Goal: Information Seeking & Learning: Learn about a topic

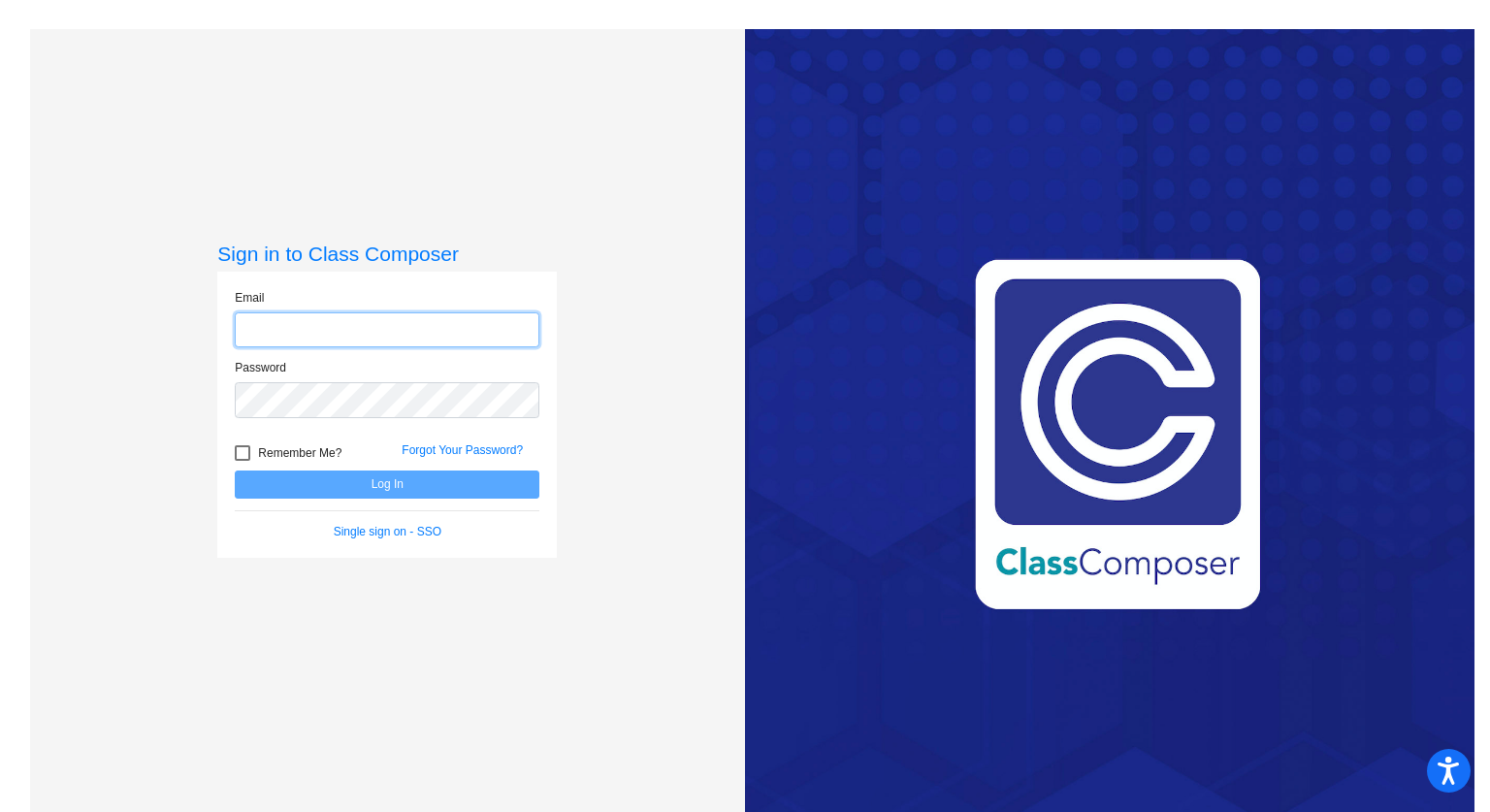
type input "[PERSON_NAME][EMAIL_ADDRESS][PERSON_NAME][DOMAIN_NAME]"
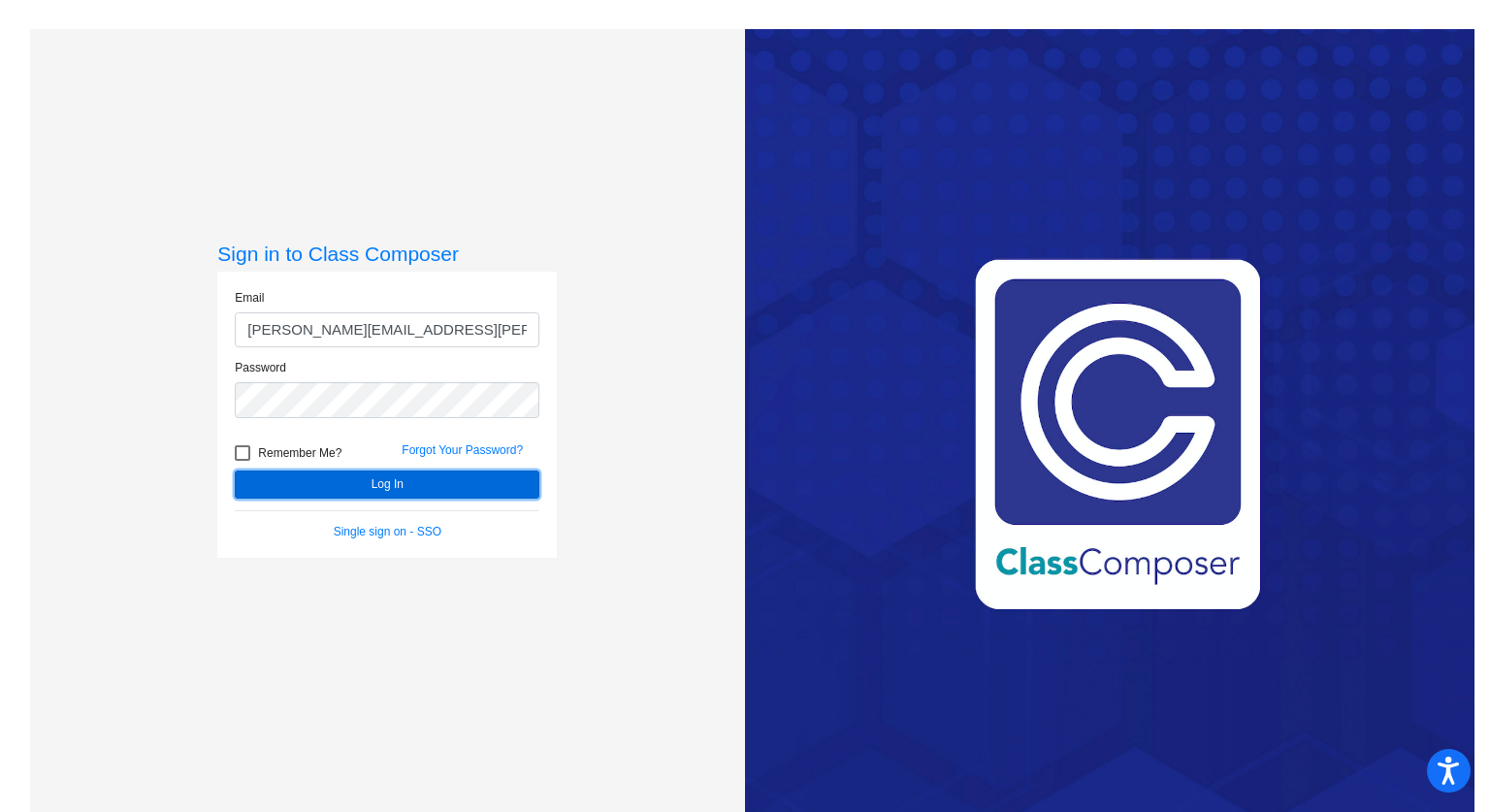
click at [407, 476] on button "Log In" at bounding box center [386, 484] width 305 height 29
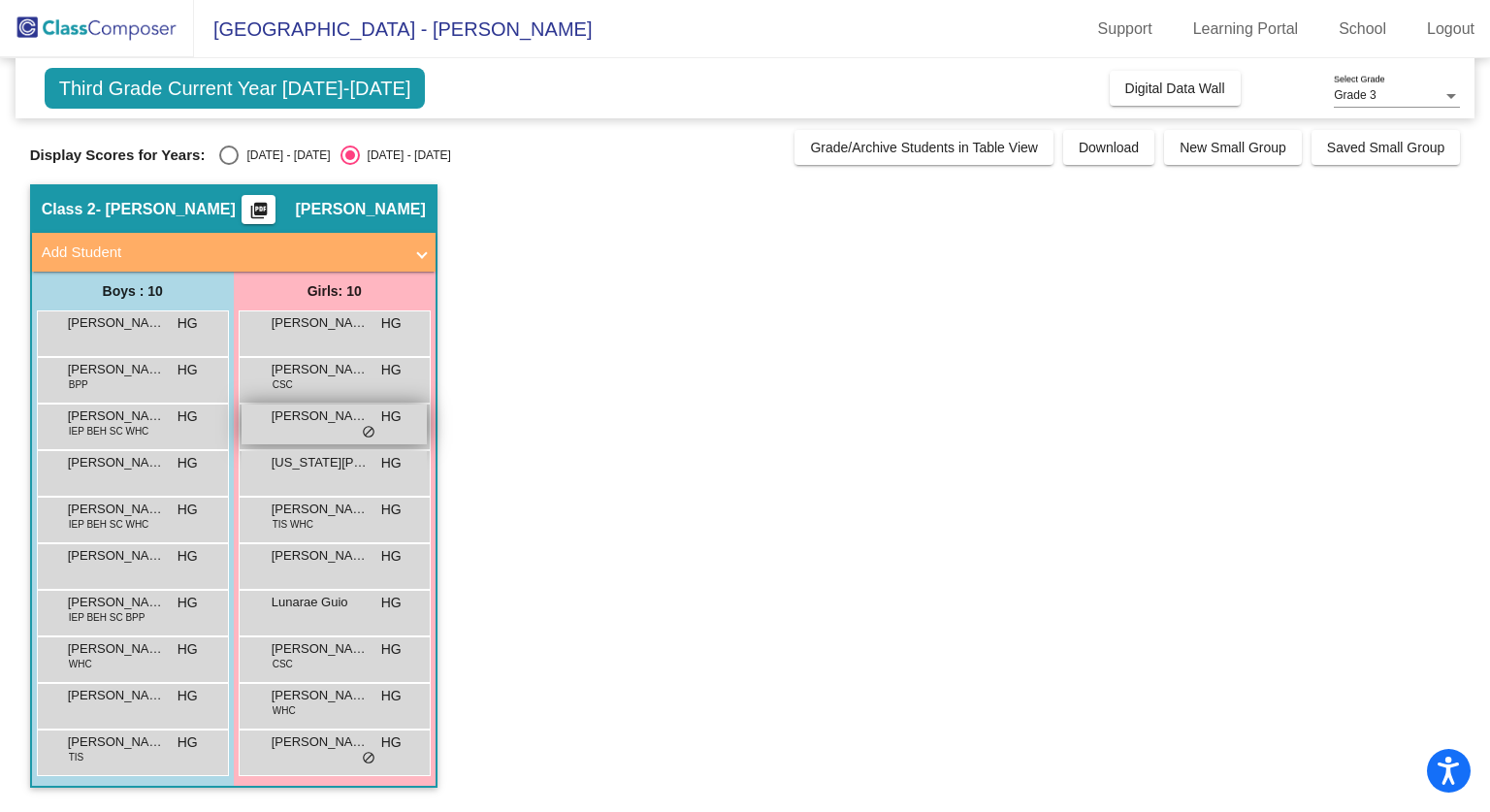
click at [377, 430] on div "[PERSON_NAME] [PERSON_NAME] lock do_not_disturb_alt" at bounding box center [334, 425] width 185 height 39
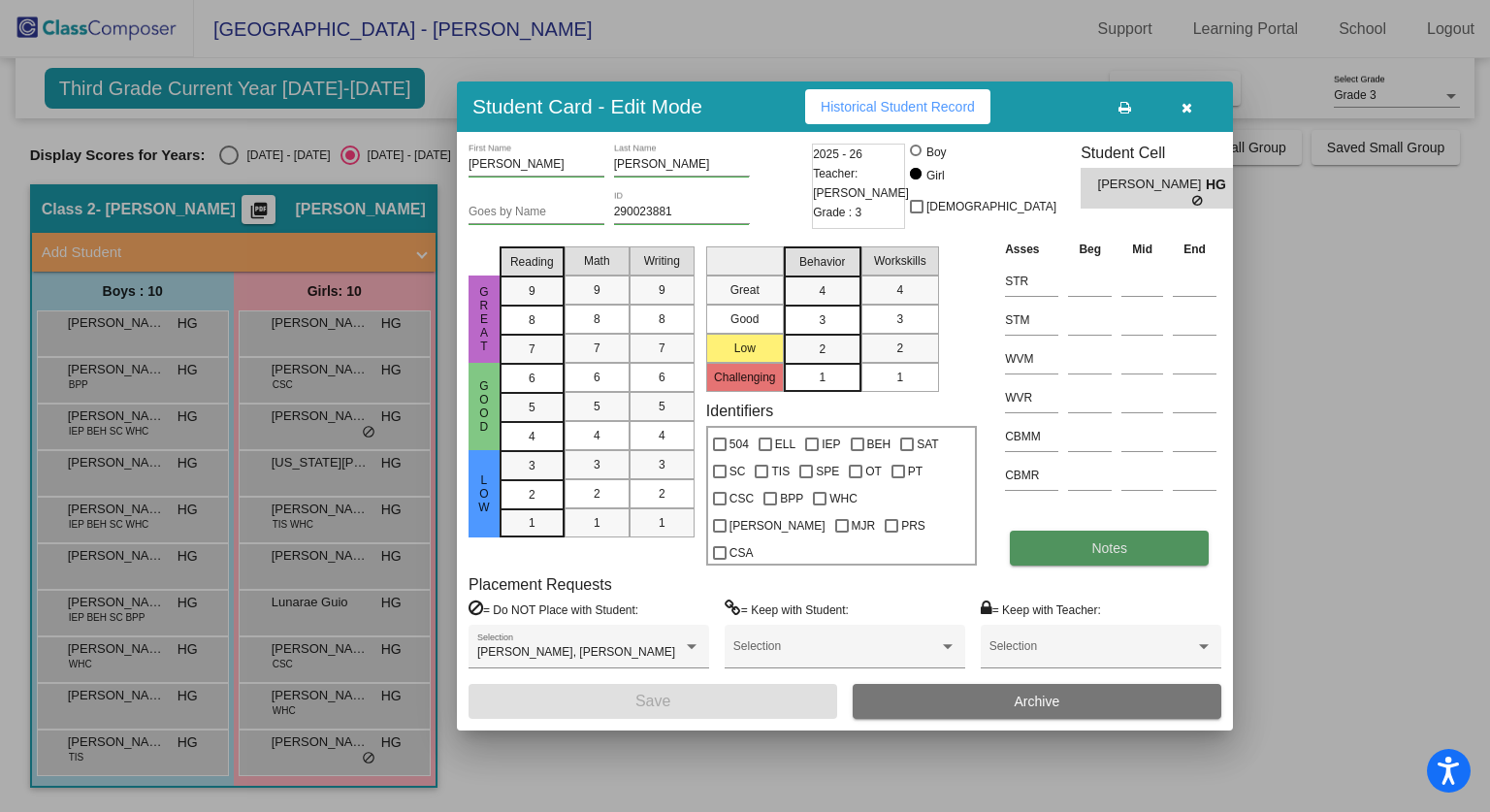
click at [1077, 532] on button "Notes" at bounding box center [1110, 548] width 199 height 34
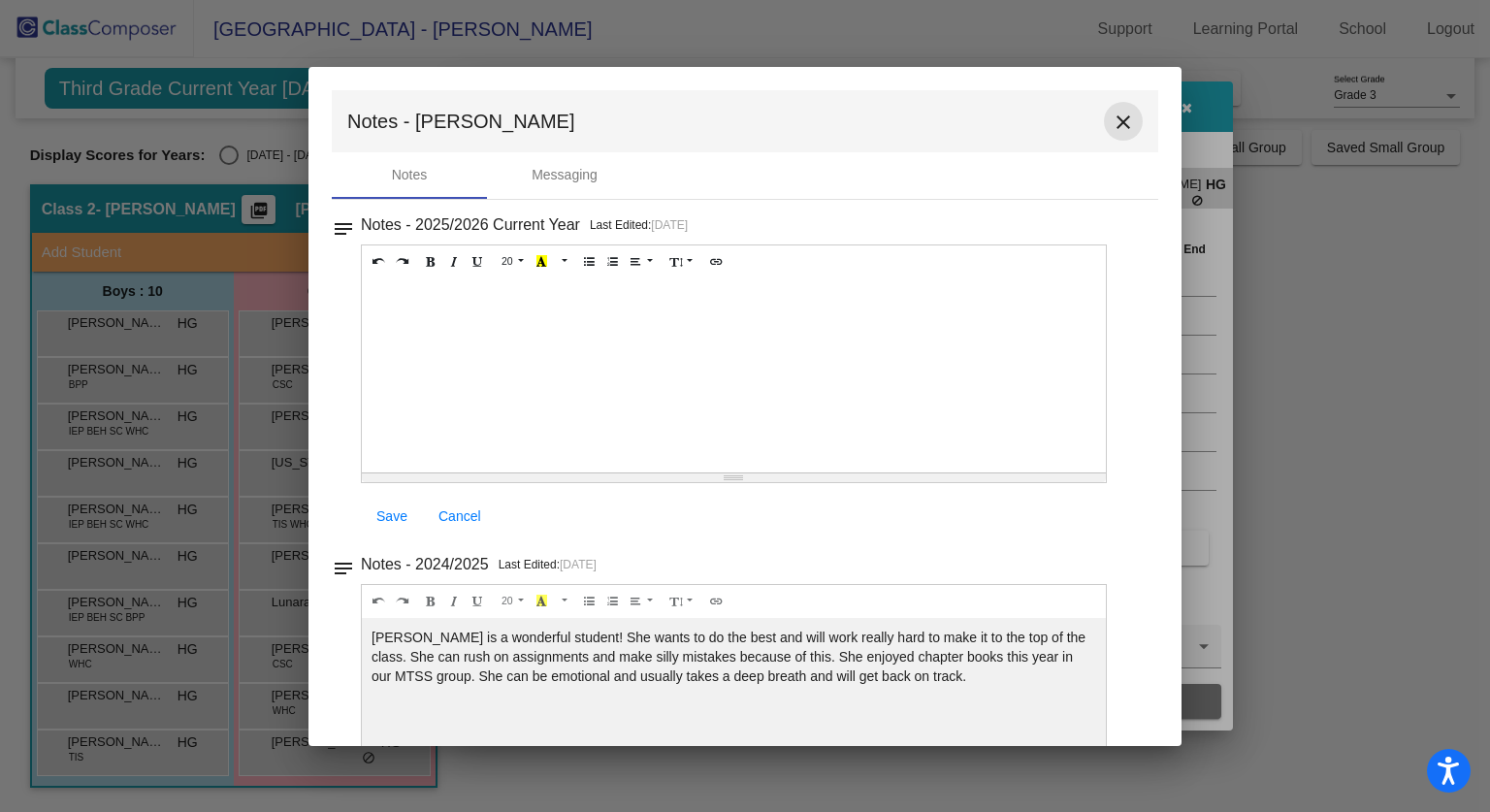
click at [1104, 107] on button "close" at bounding box center [1122, 120] width 38 height 38
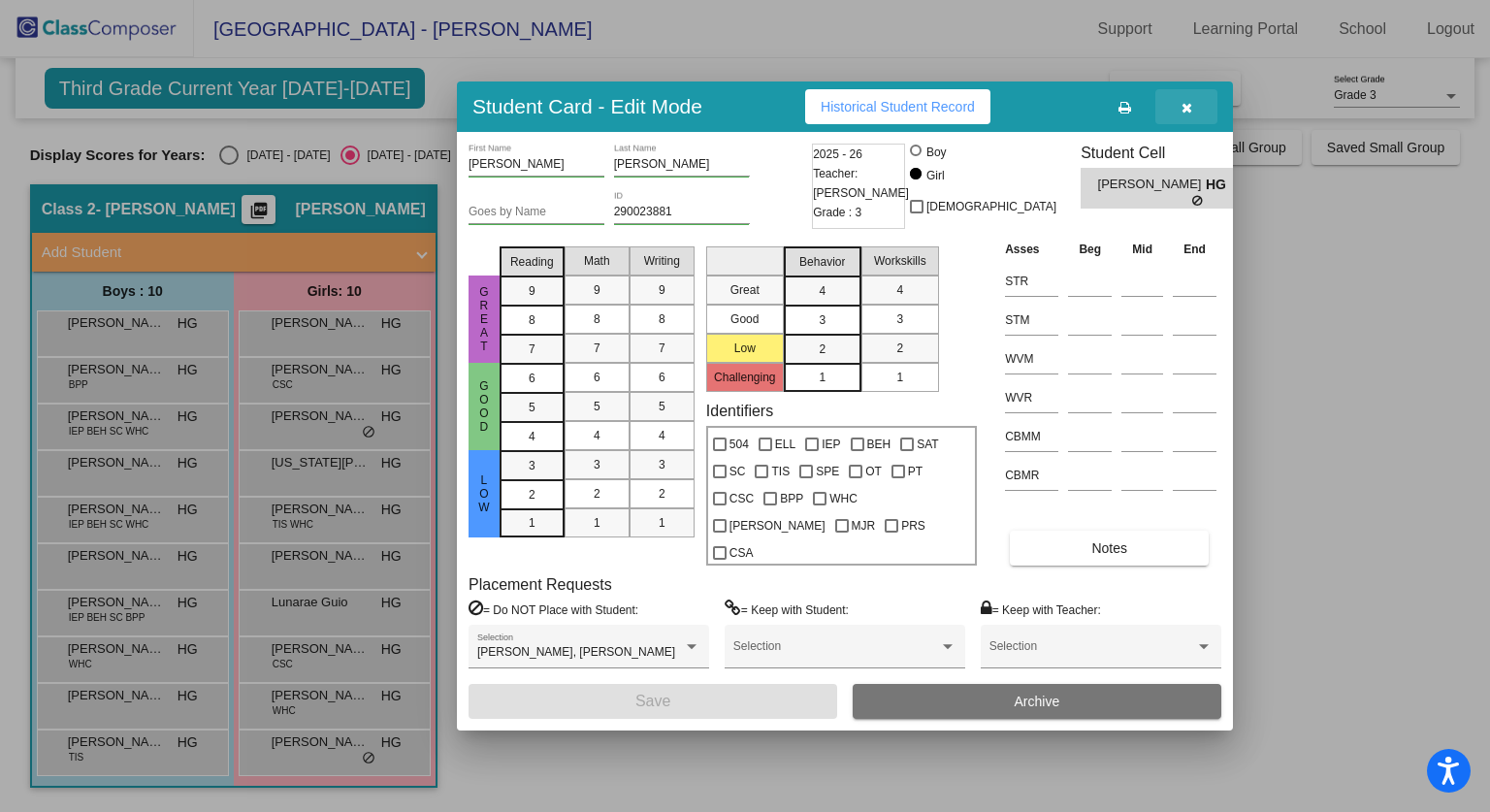
click at [1188, 124] on button "button" at bounding box center [1186, 106] width 62 height 34
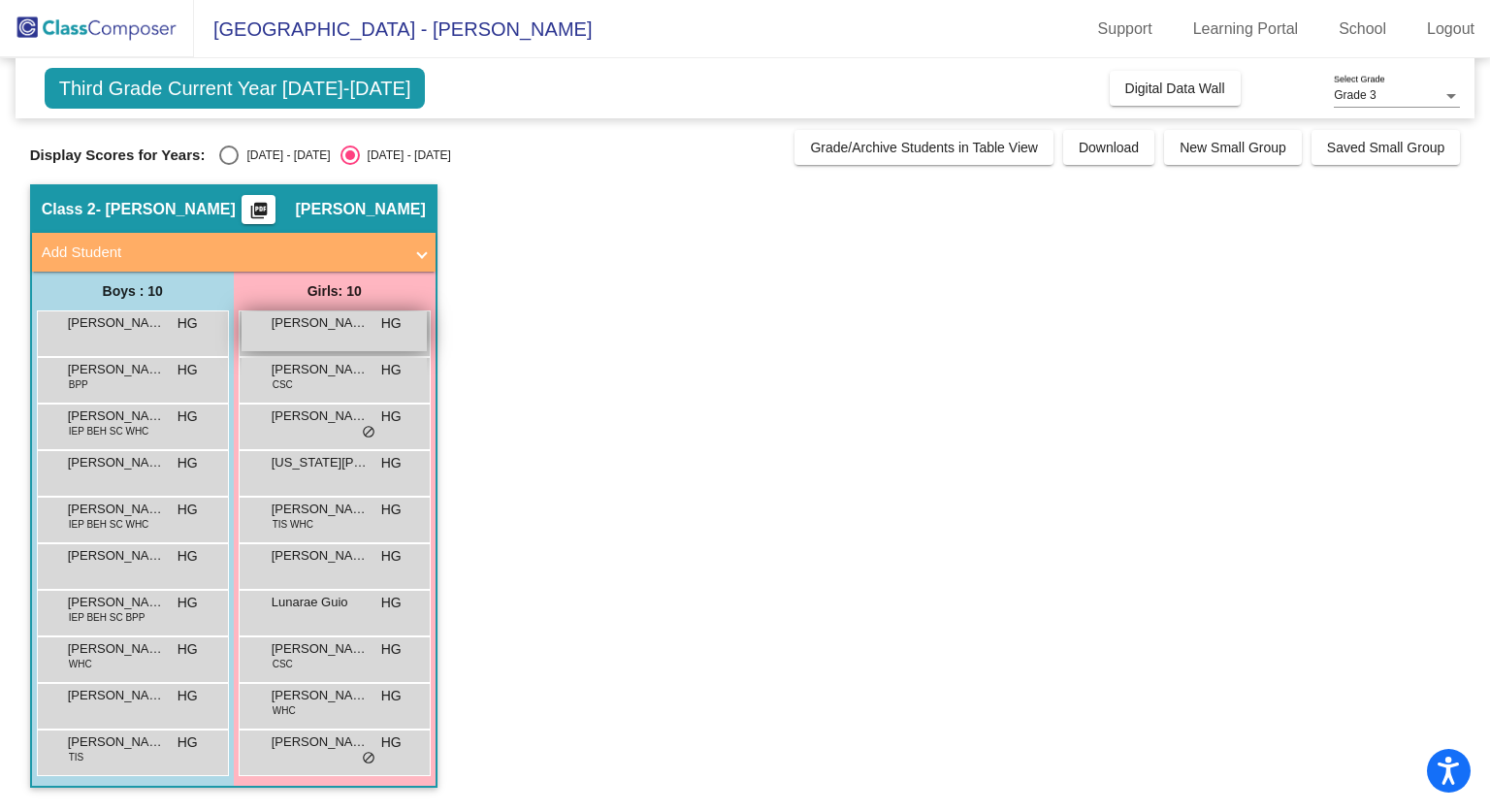
click at [333, 323] on span "[PERSON_NAME]" at bounding box center [320, 323] width 97 height 20
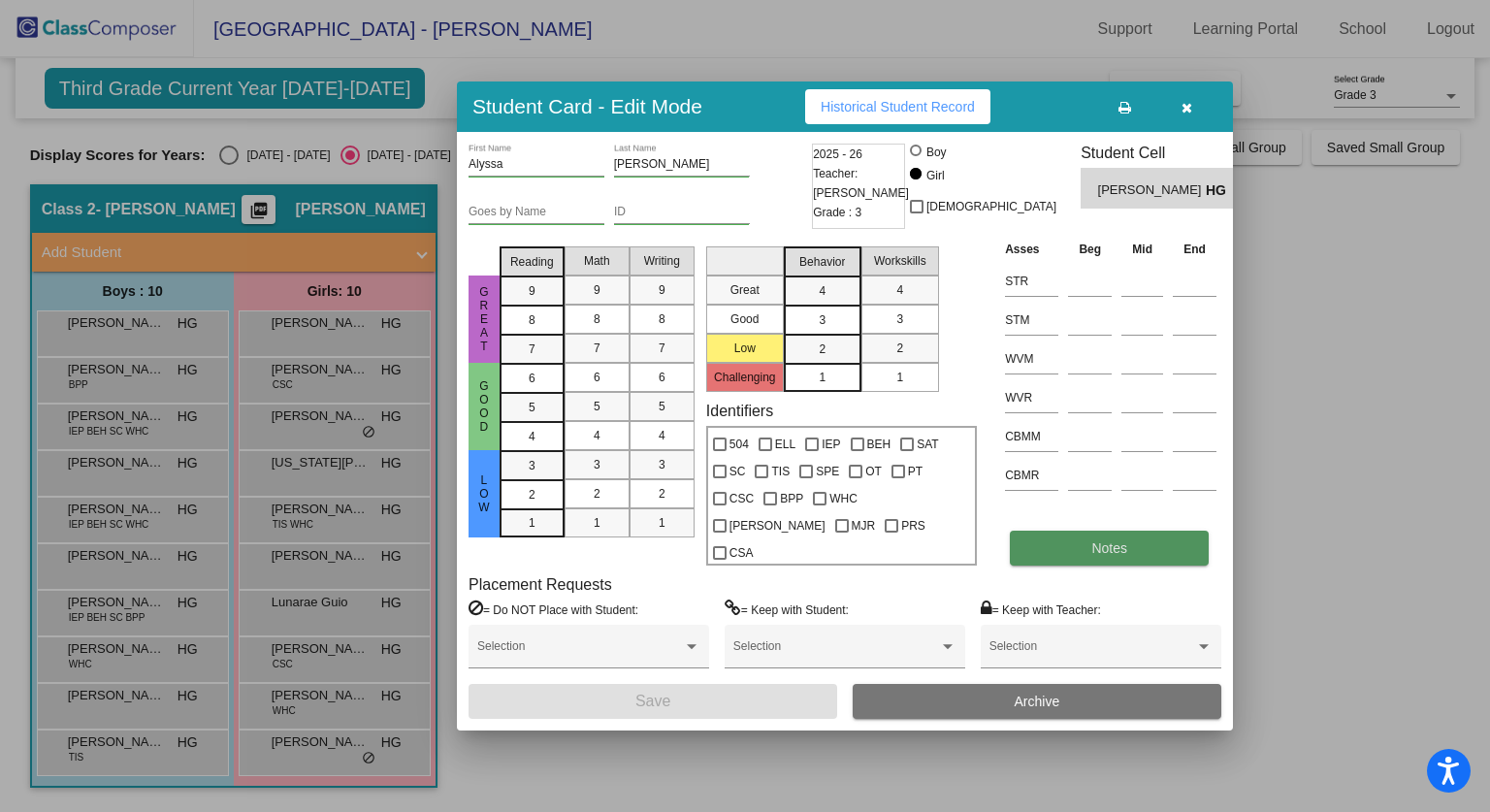
click at [1078, 541] on button "Notes" at bounding box center [1110, 548] width 199 height 34
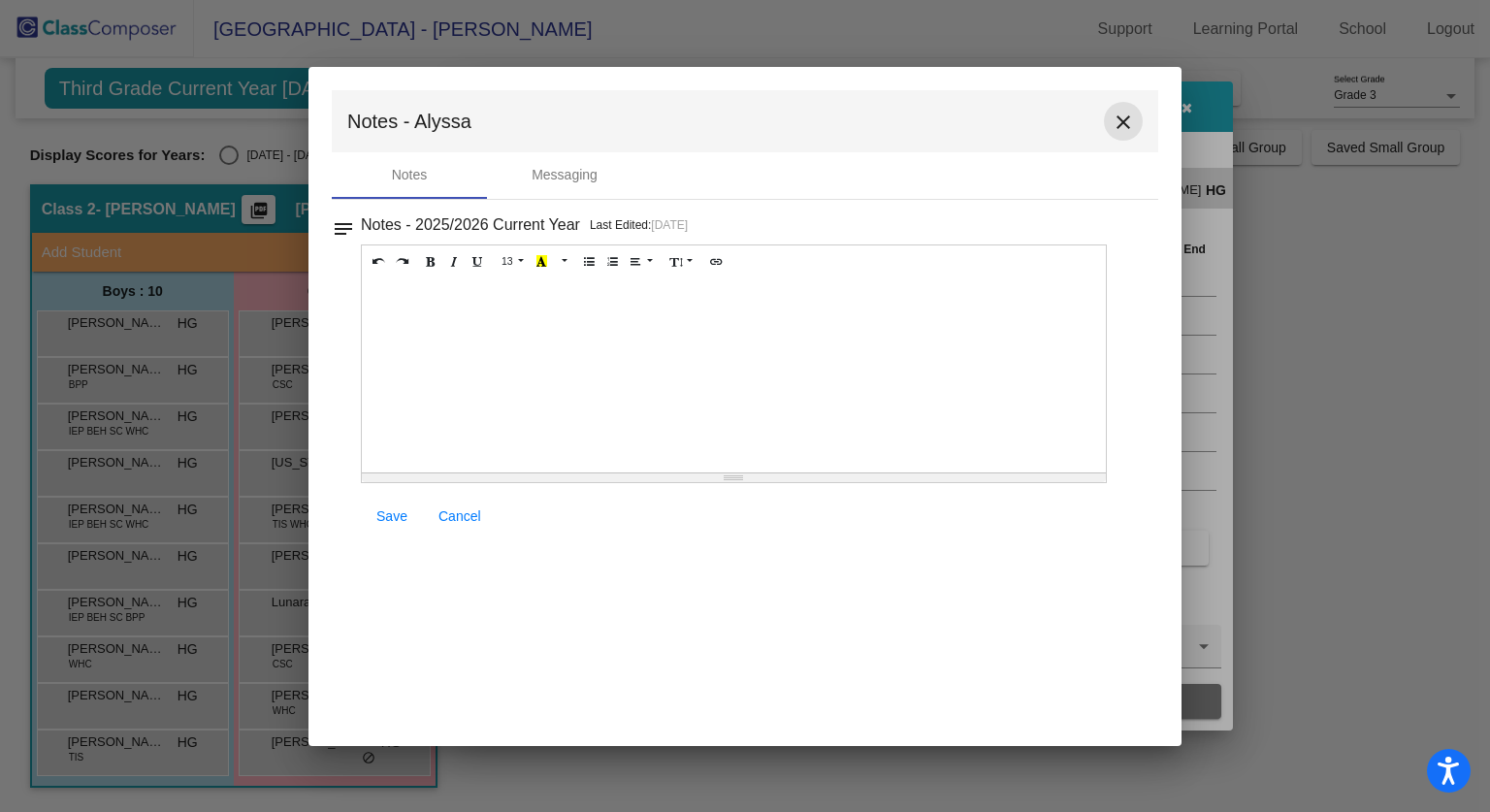
click at [1121, 124] on mat-icon "close" at bounding box center [1123, 122] width 24 height 24
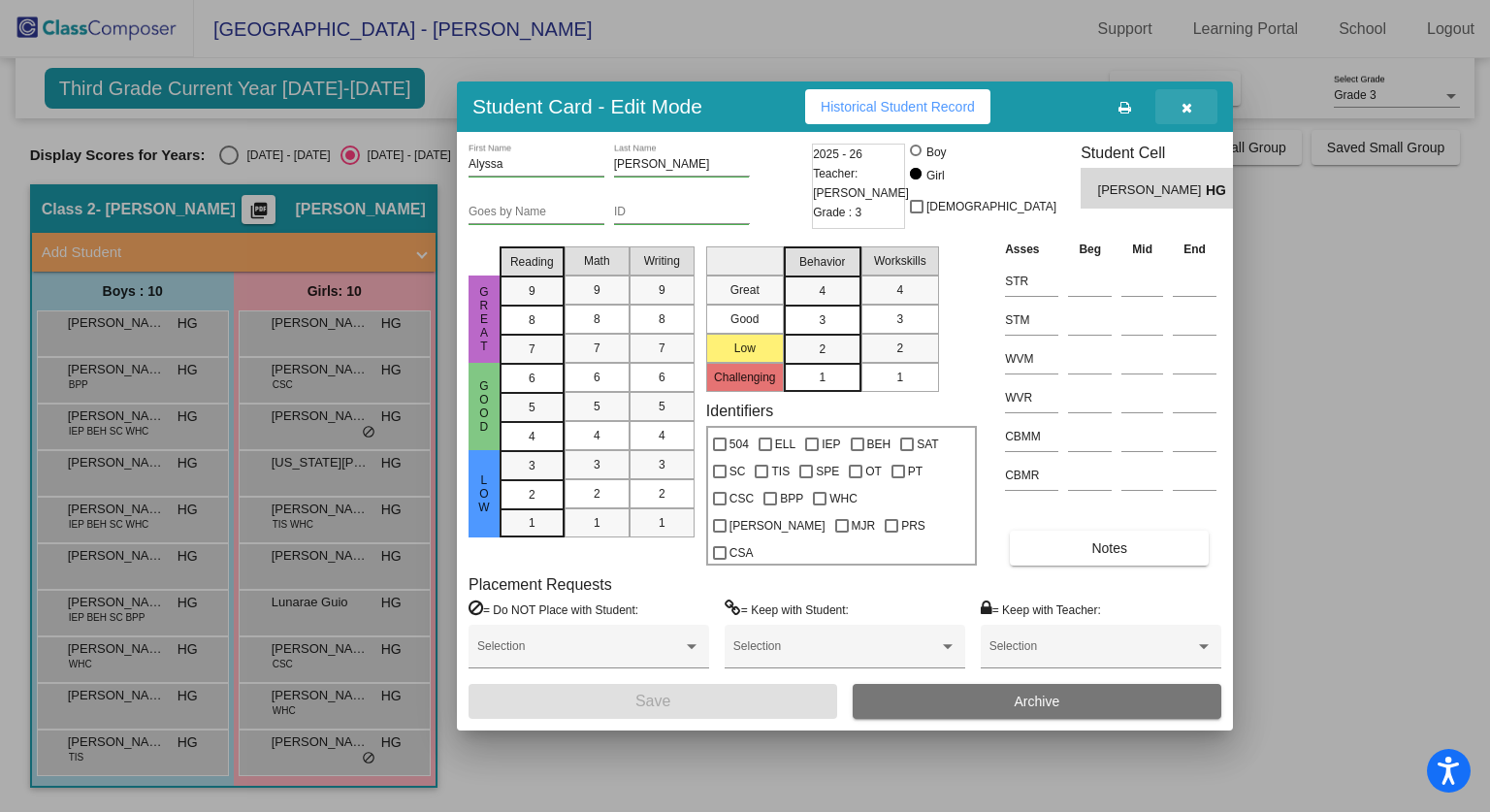
click at [1194, 124] on button "button" at bounding box center [1186, 106] width 62 height 34
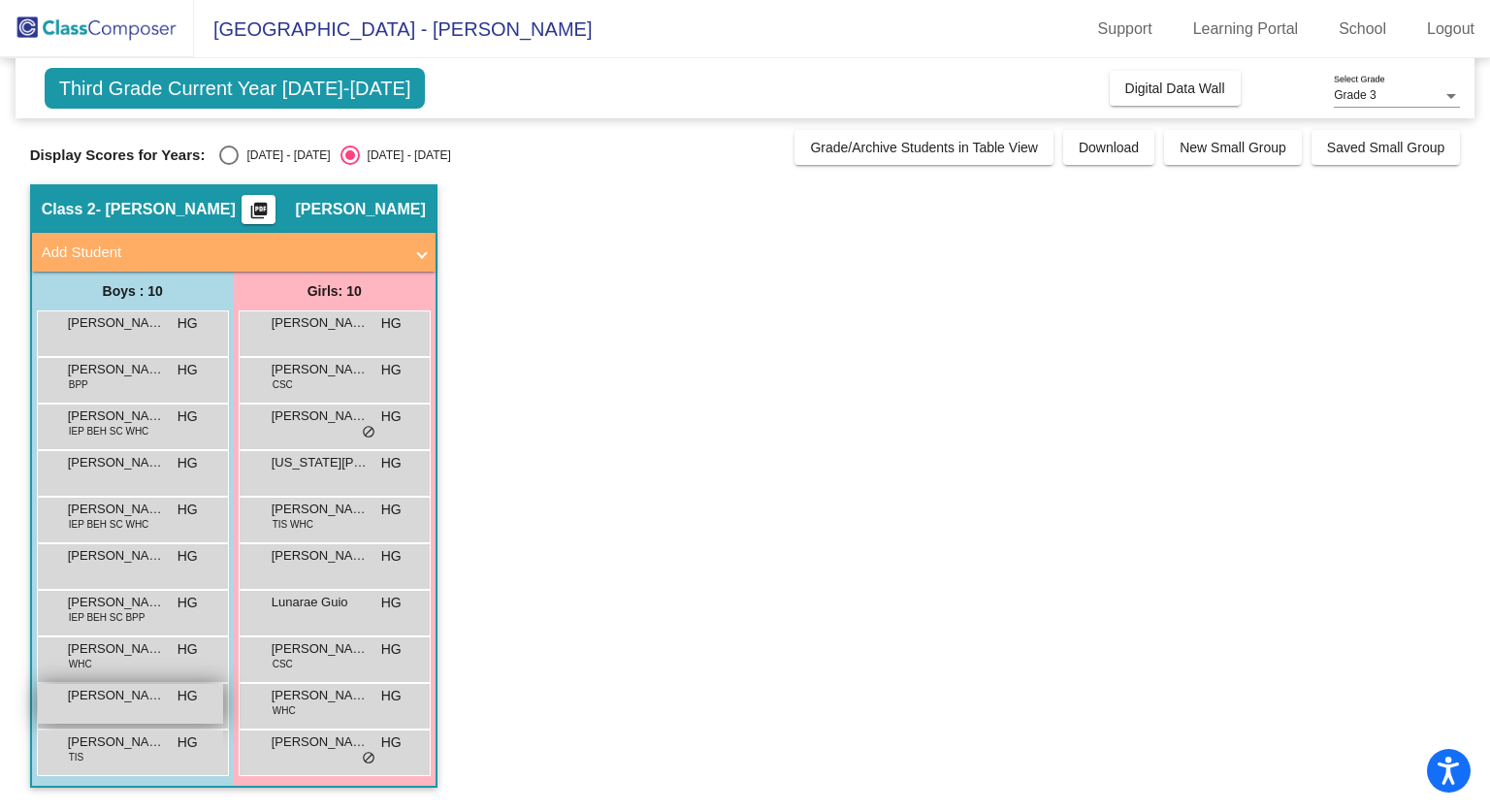
click at [124, 695] on span "[PERSON_NAME]" at bounding box center [116, 696] width 97 height 20
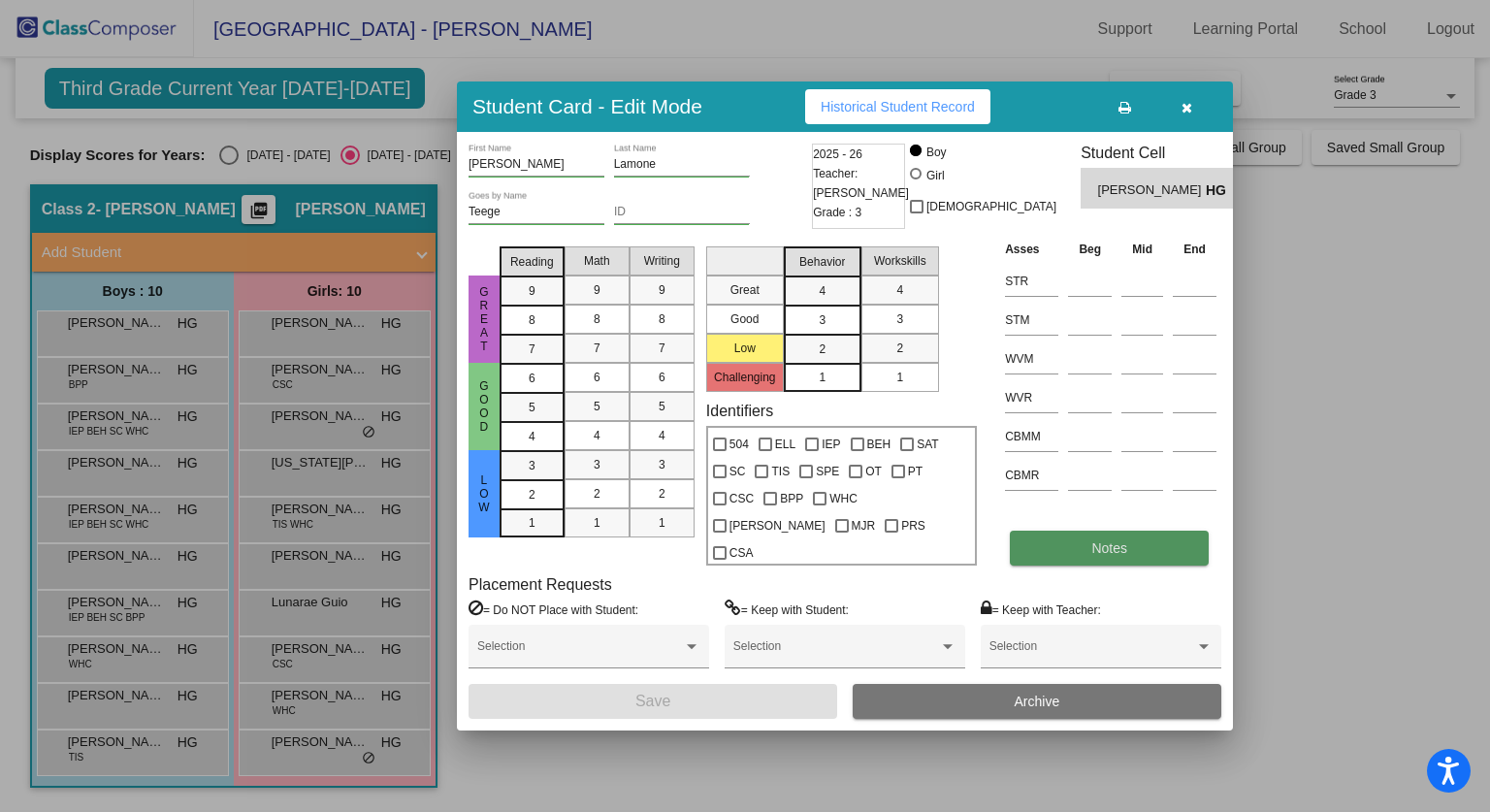
click at [1101, 540] on span "Notes" at bounding box center [1110, 548] width 35 height 16
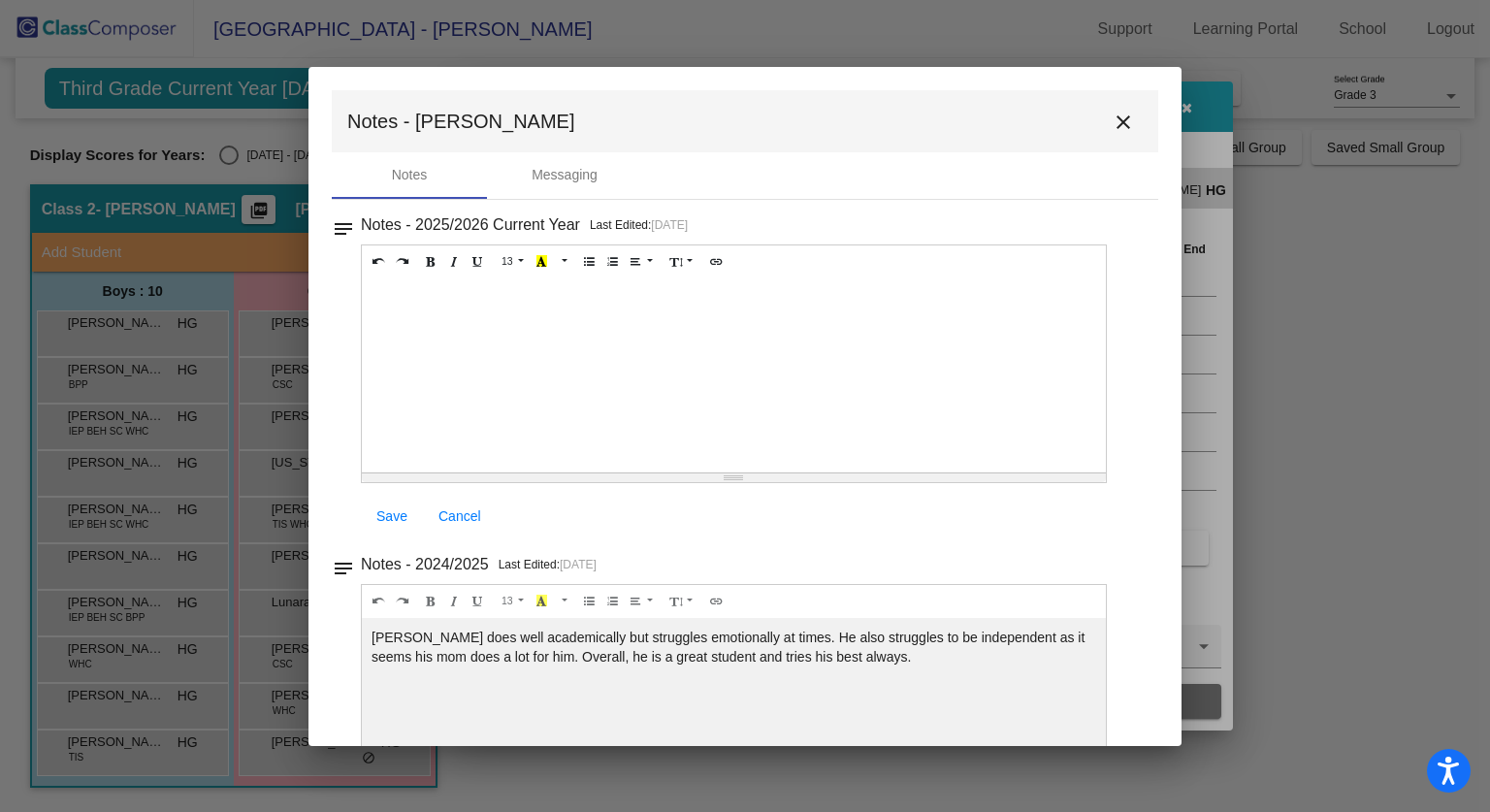
scroll to position [1, 0]
click at [1350, 177] on div at bounding box center [745, 406] width 1490 height 812
click at [1112, 122] on mat-icon "close" at bounding box center [1123, 121] width 24 height 24
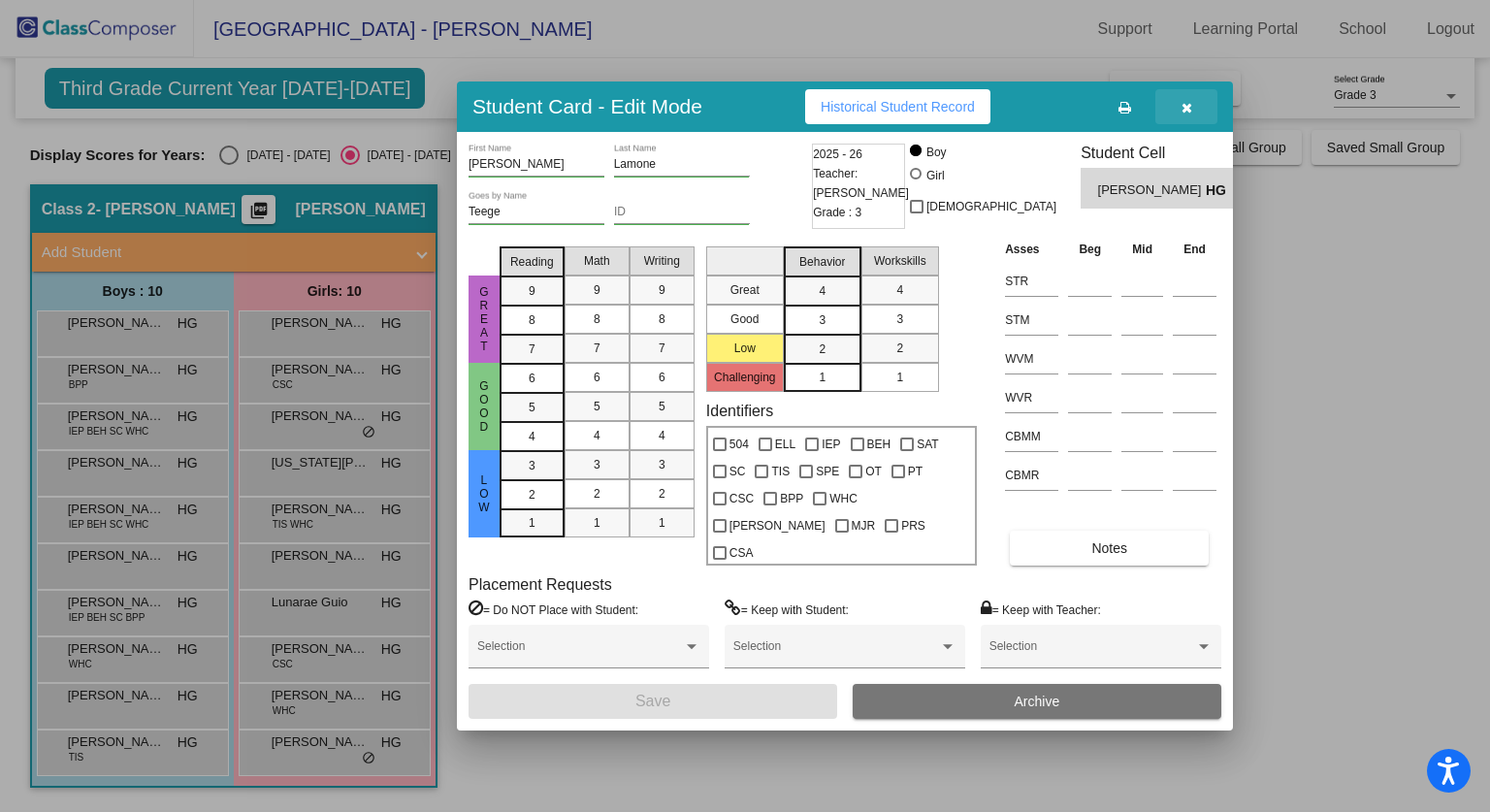
click at [1189, 114] on icon "button" at bounding box center [1186, 107] width 11 height 14
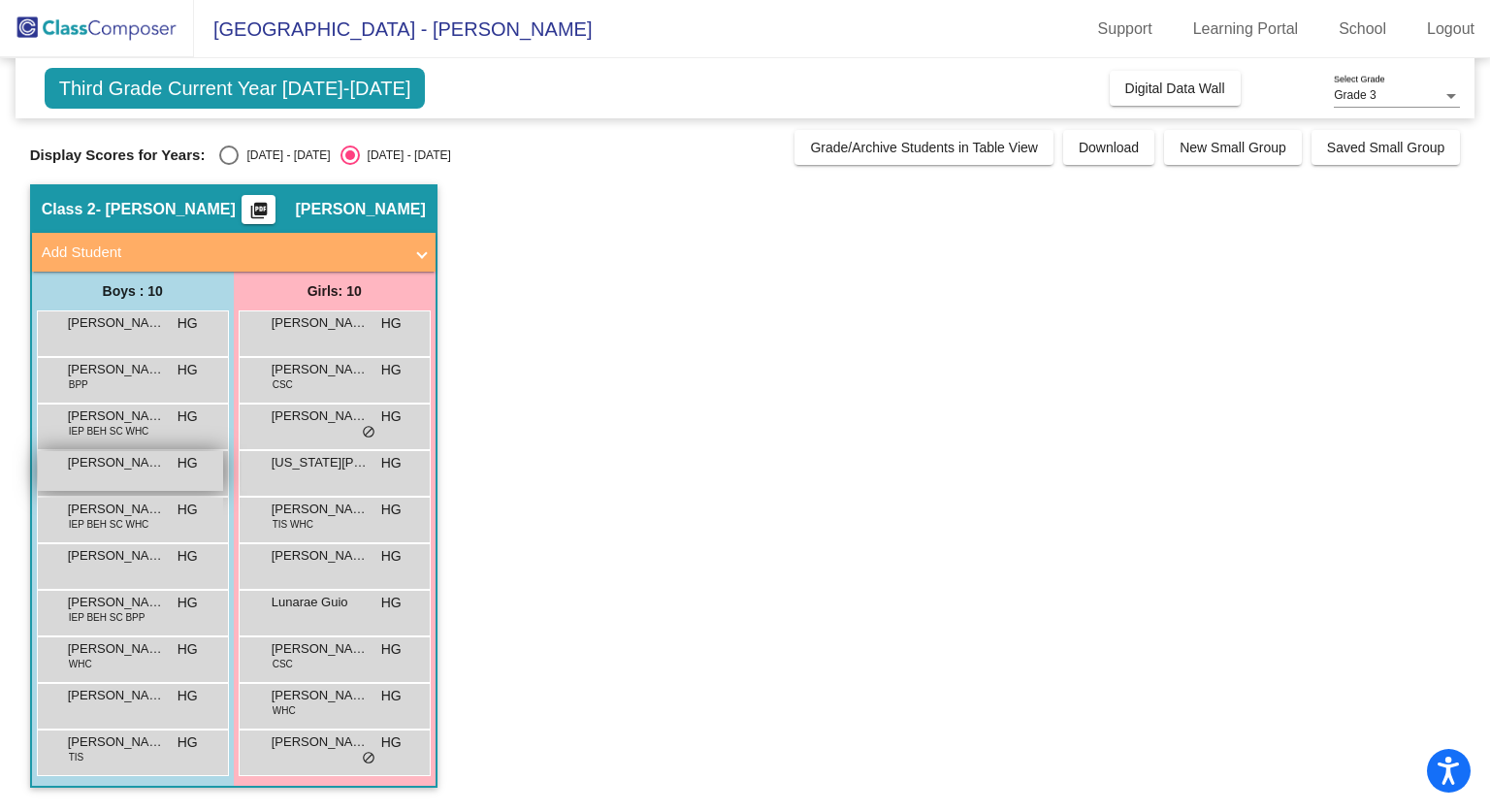
click at [135, 478] on div "[PERSON_NAME] HG lock do_not_disturb_alt" at bounding box center [130, 471] width 185 height 39
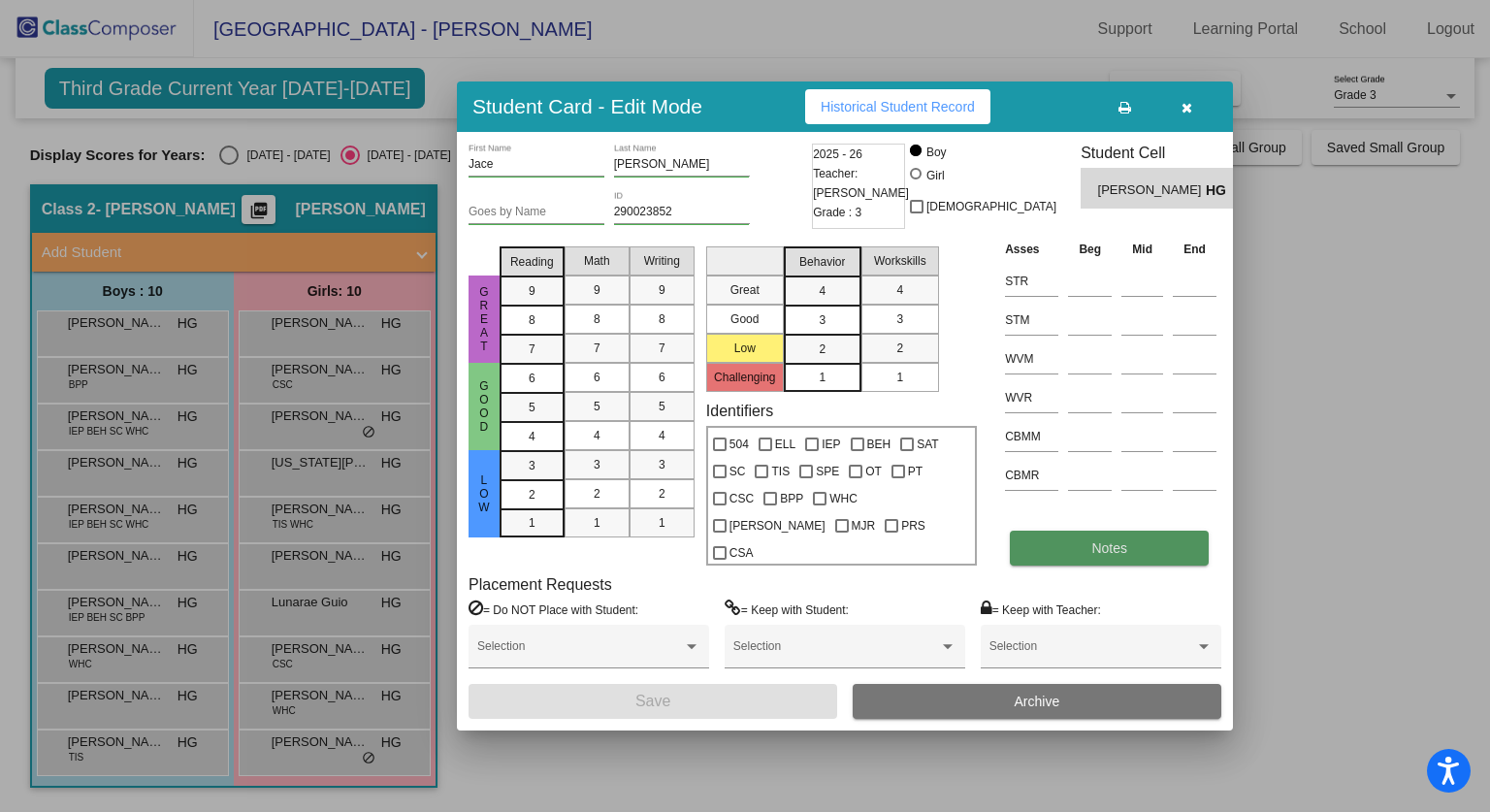
click at [1129, 546] on button "Notes" at bounding box center [1110, 548] width 199 height 34
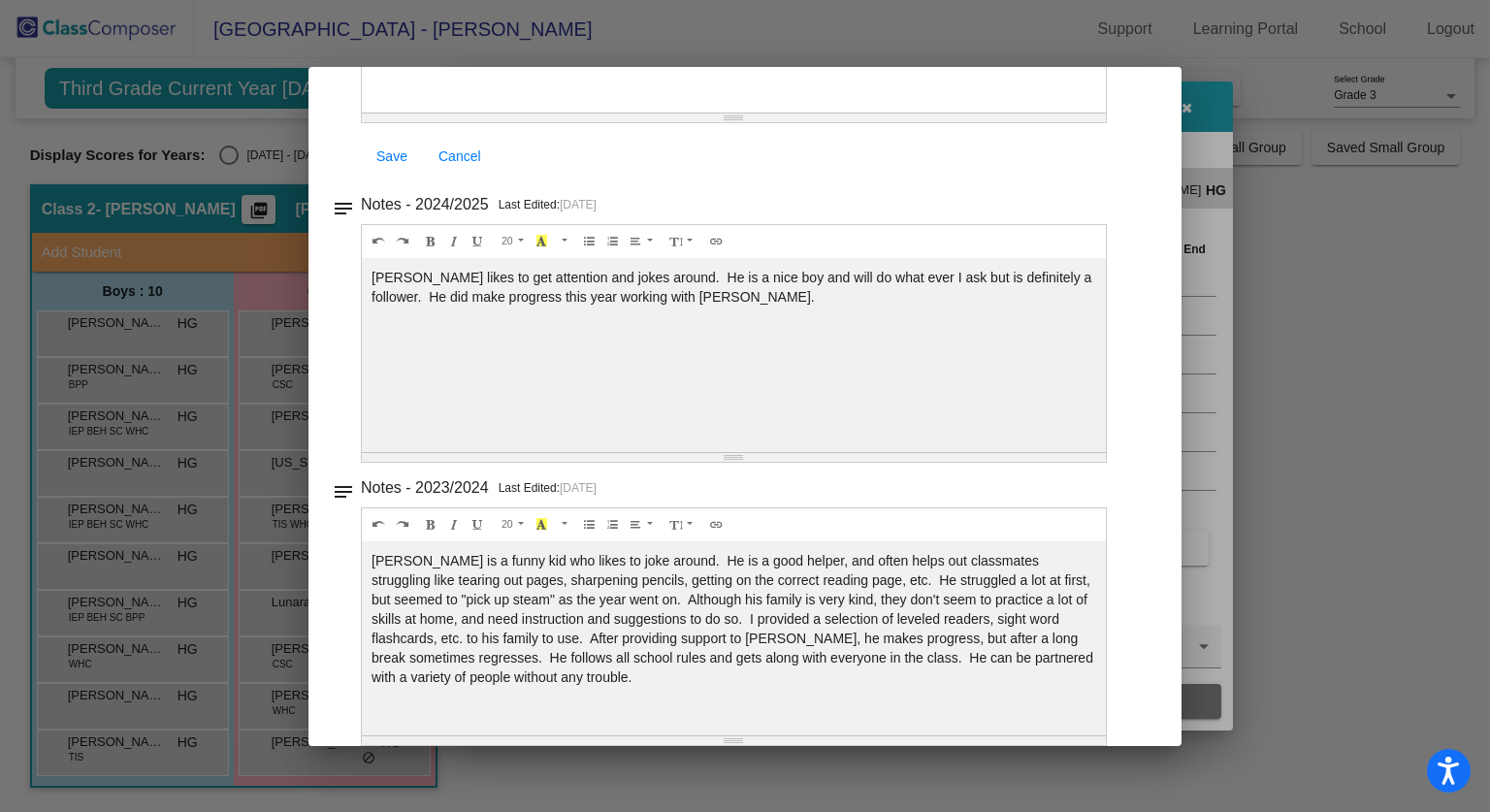
scroll to position [0, 0]
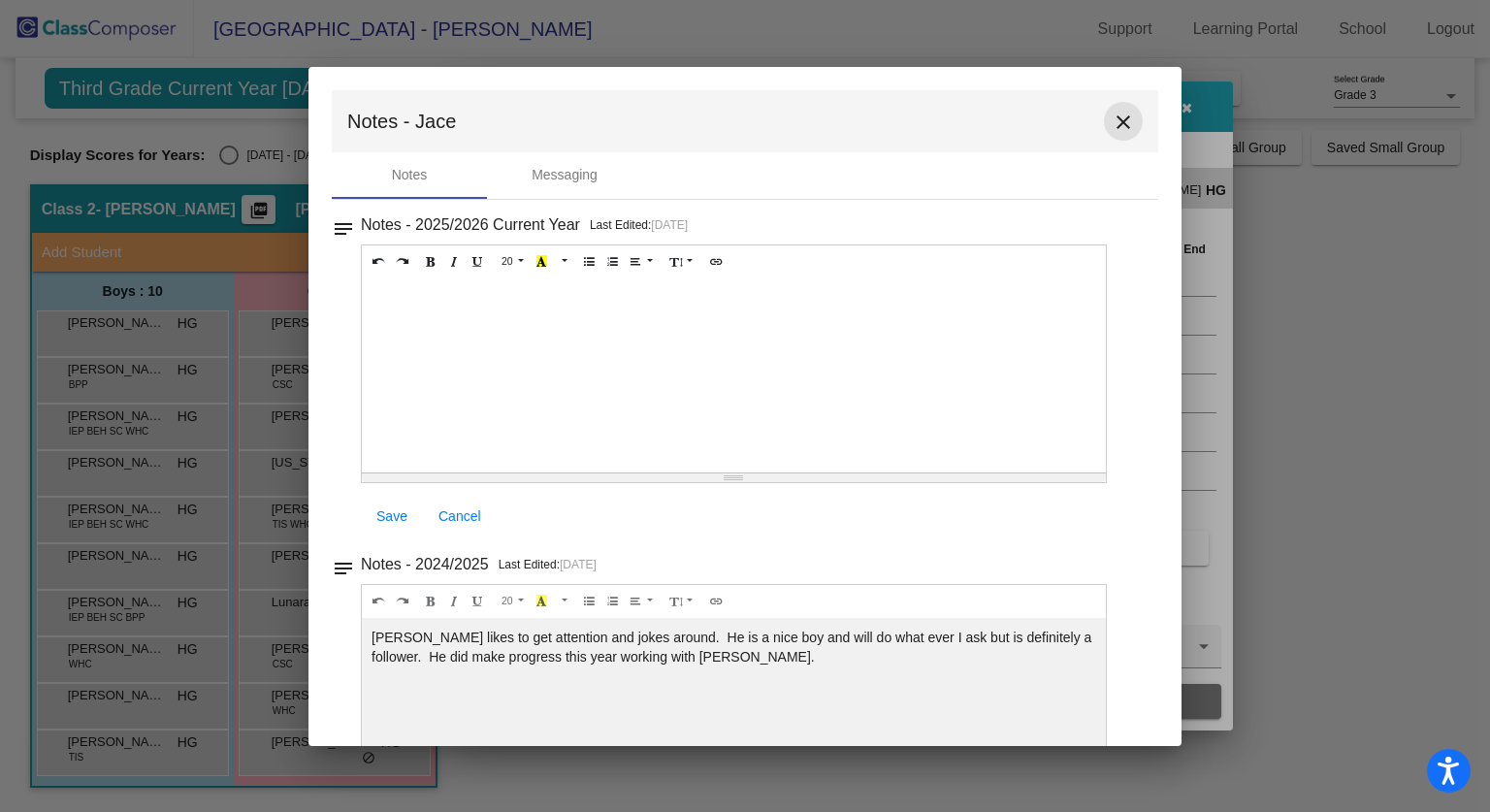
click at [1112, 123] on mat-icon "close" at bounding box center [1123, 122] width 24 height 24
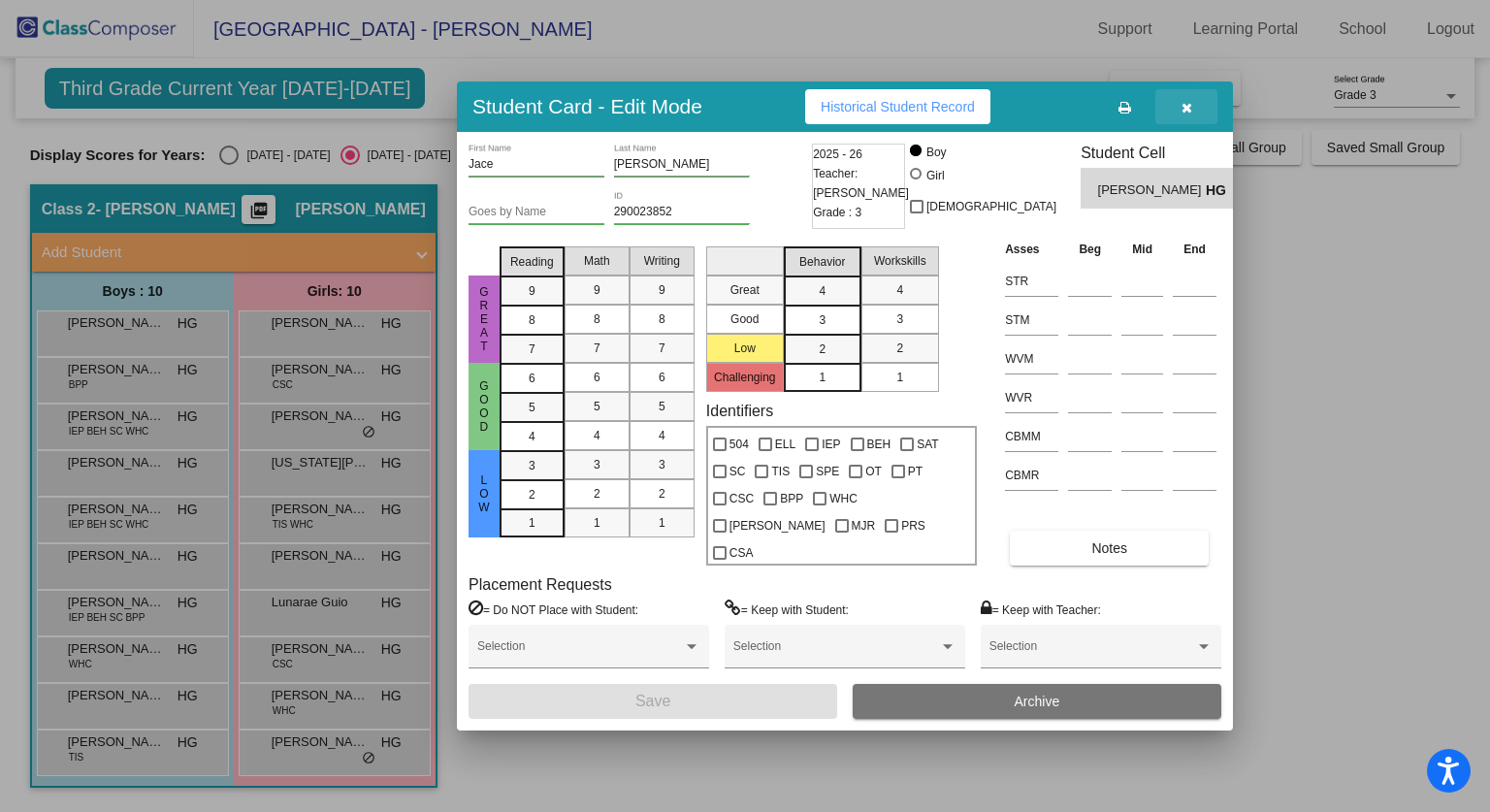
click at [1194, 124] on button "button" at bounding box center [1186, 106] width 62 height 34
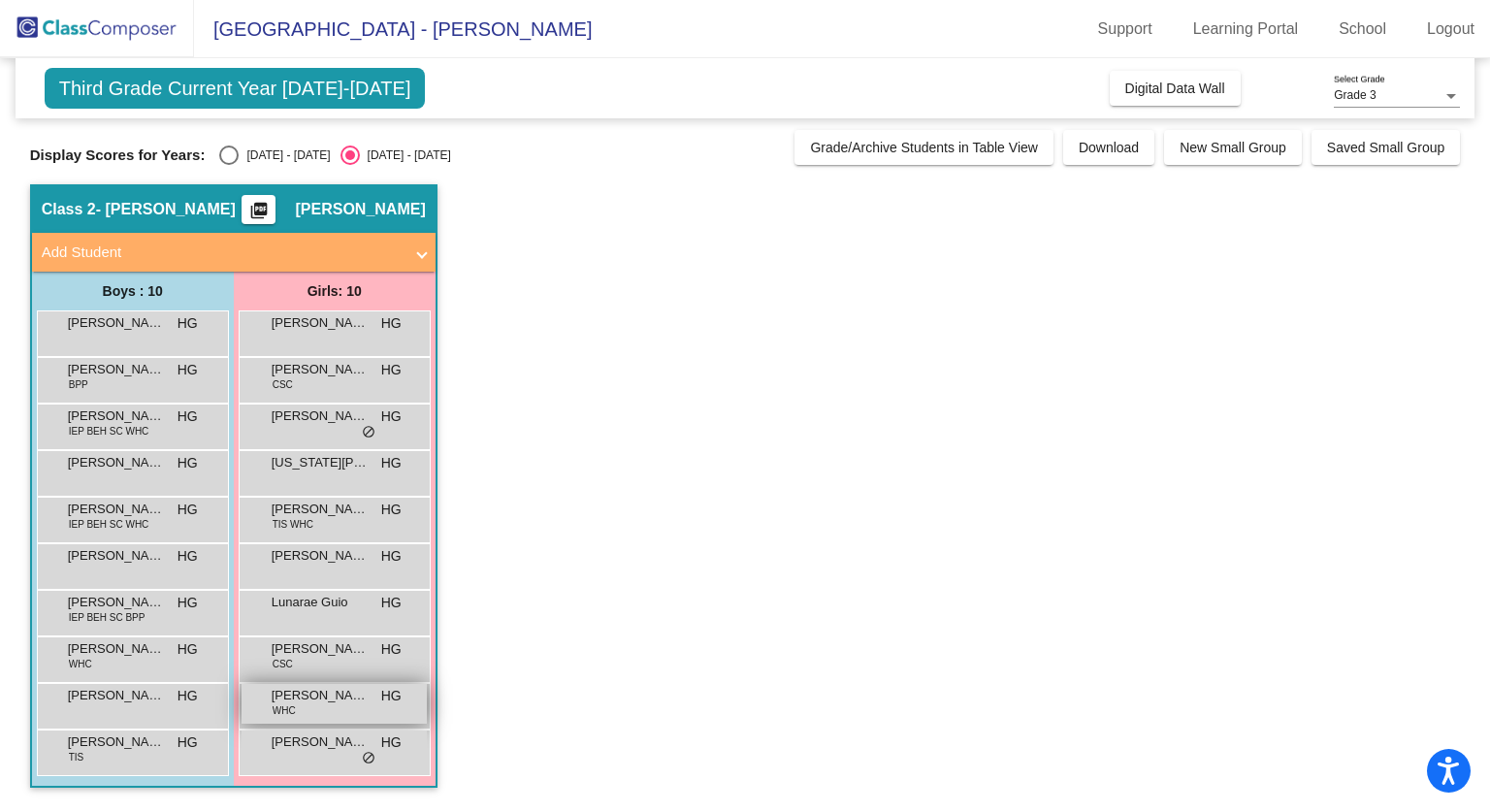
click at [348, 697] on span "[PERSON_NAME]" at bounding box center [320, 696] width 97 height 20
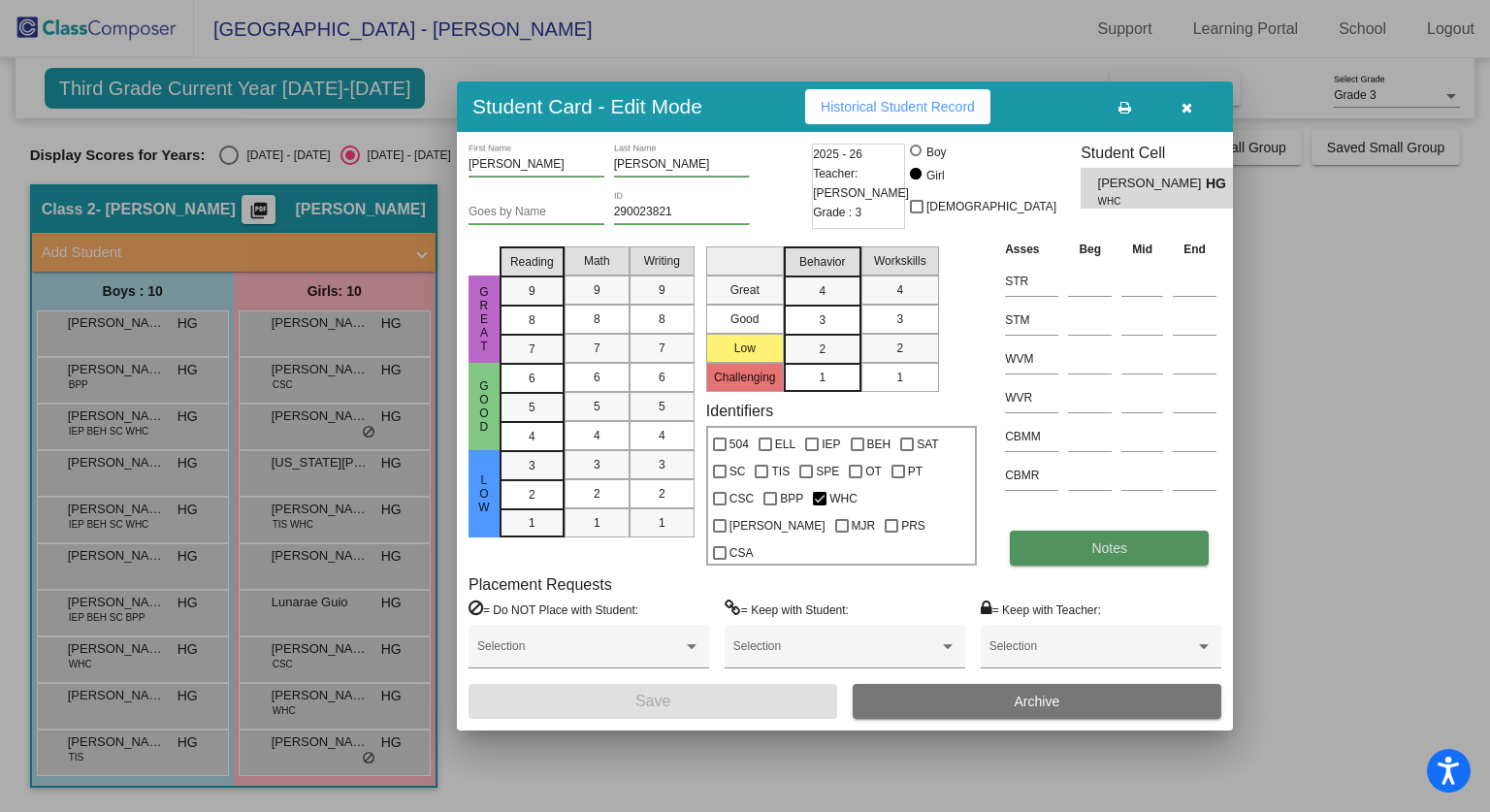
click at [1047, 537] on button "Notes" at bounding box center [1110, 548] width 199 height 34
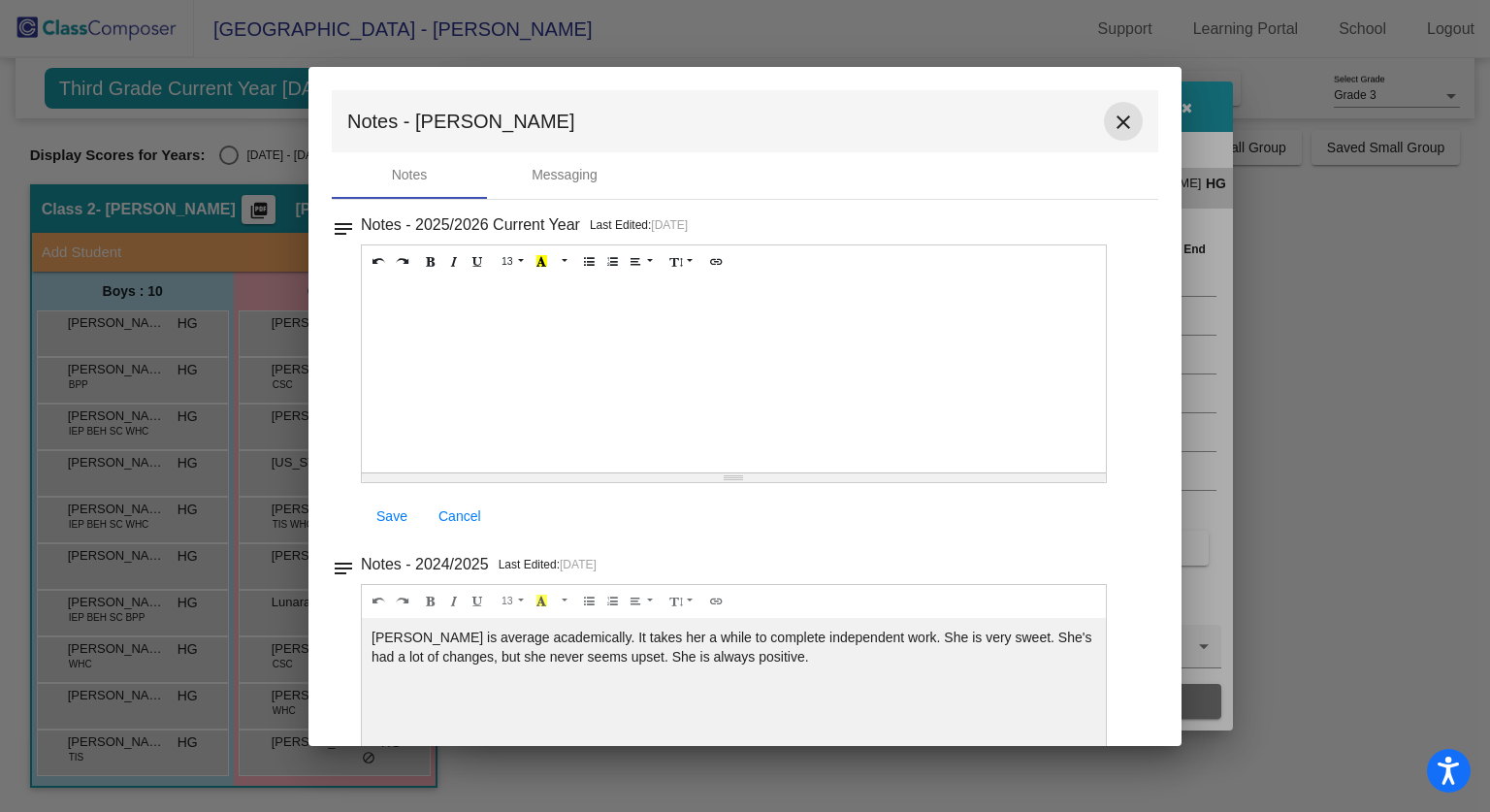
click at [1120, 129] on mat-icon "close" at bounding box center [1123, 122] width 24 height 24
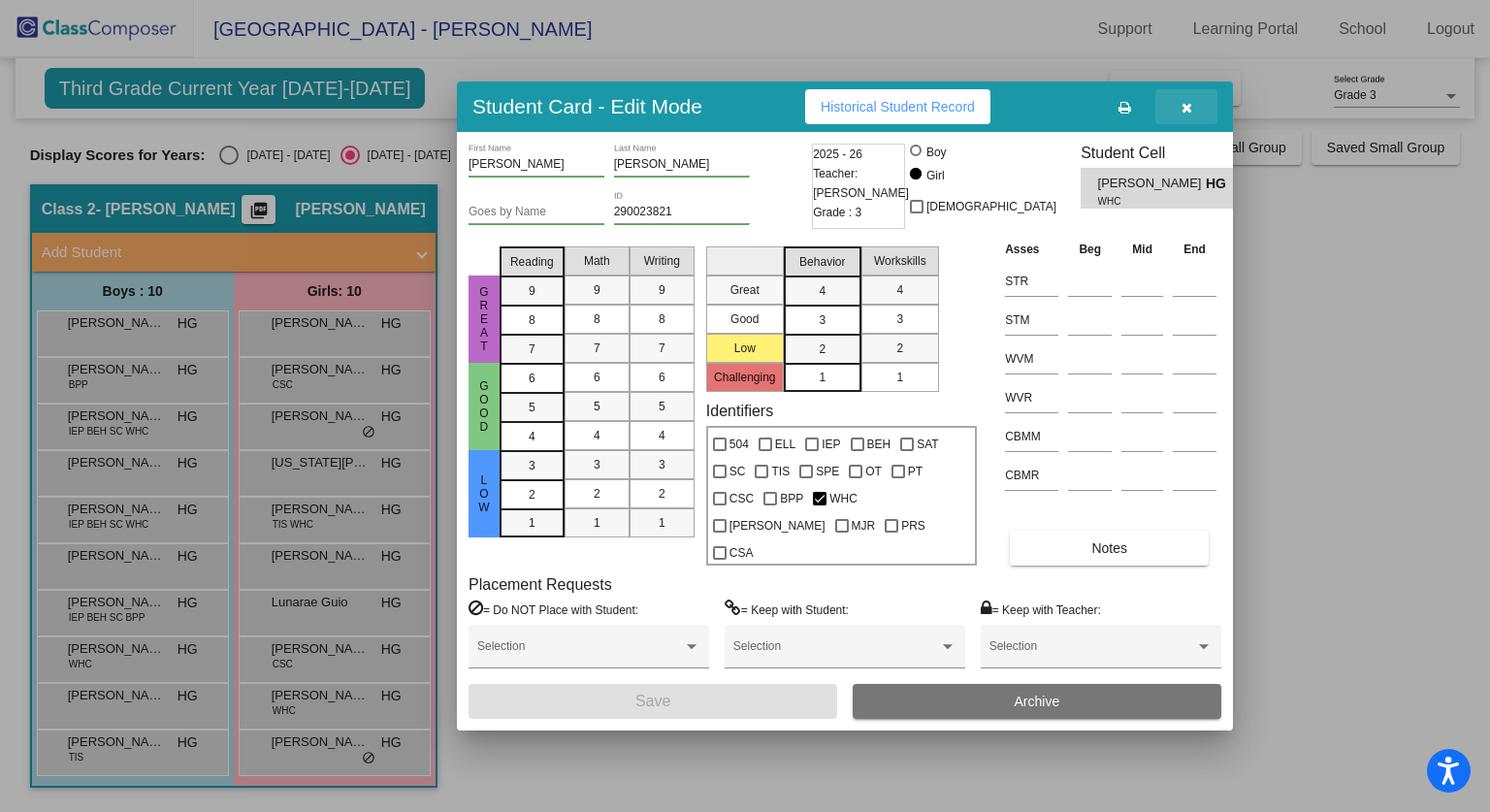
click at [1178, 124] on button "button" at bounding box center [1186, 106] width 62 height 34
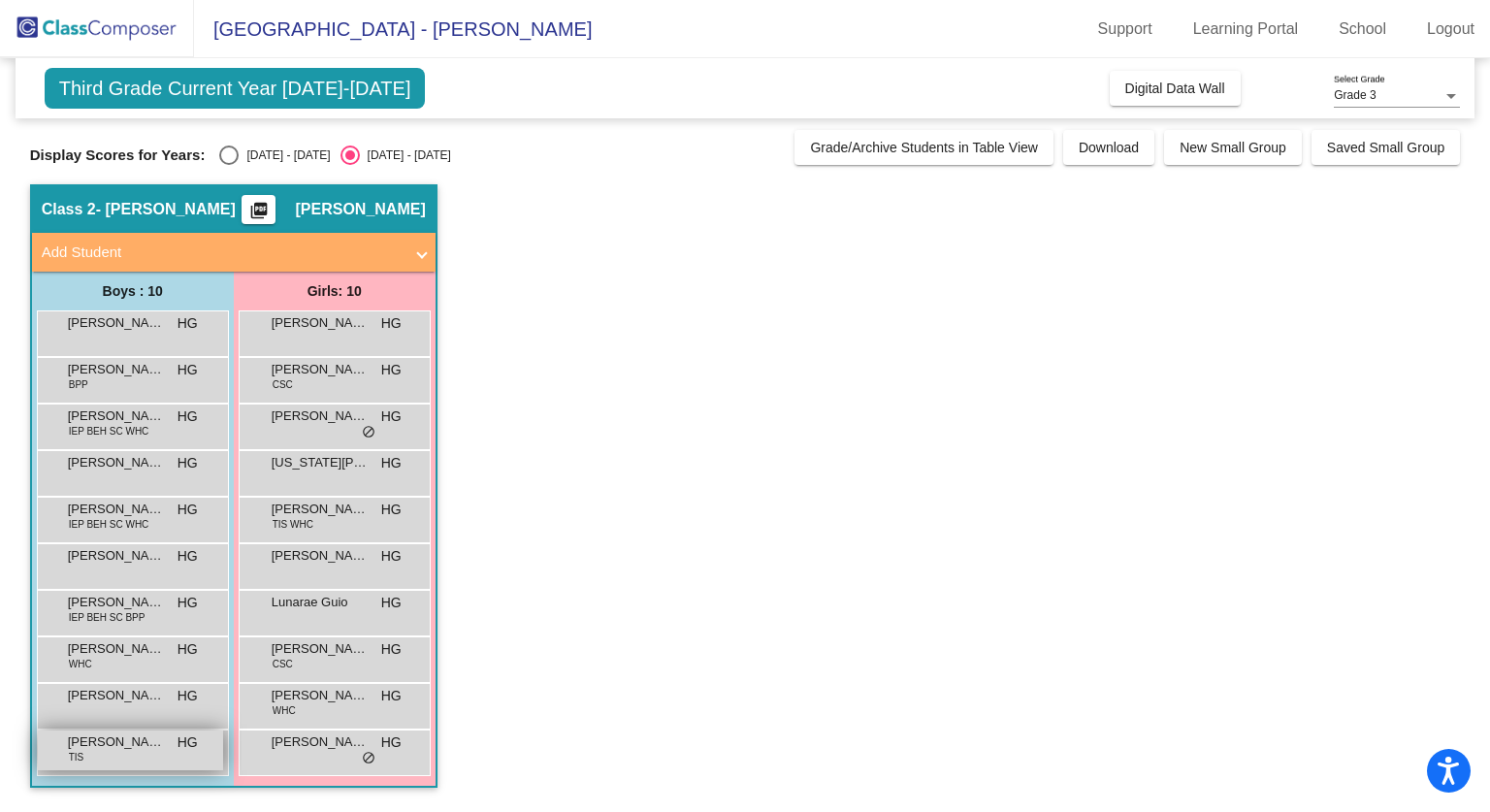
click at [55, 769] on div "[PERSON_NAME] TIS HG lock do_not_disturb_alt" at bounding box center [130, 750] width 185 height 39
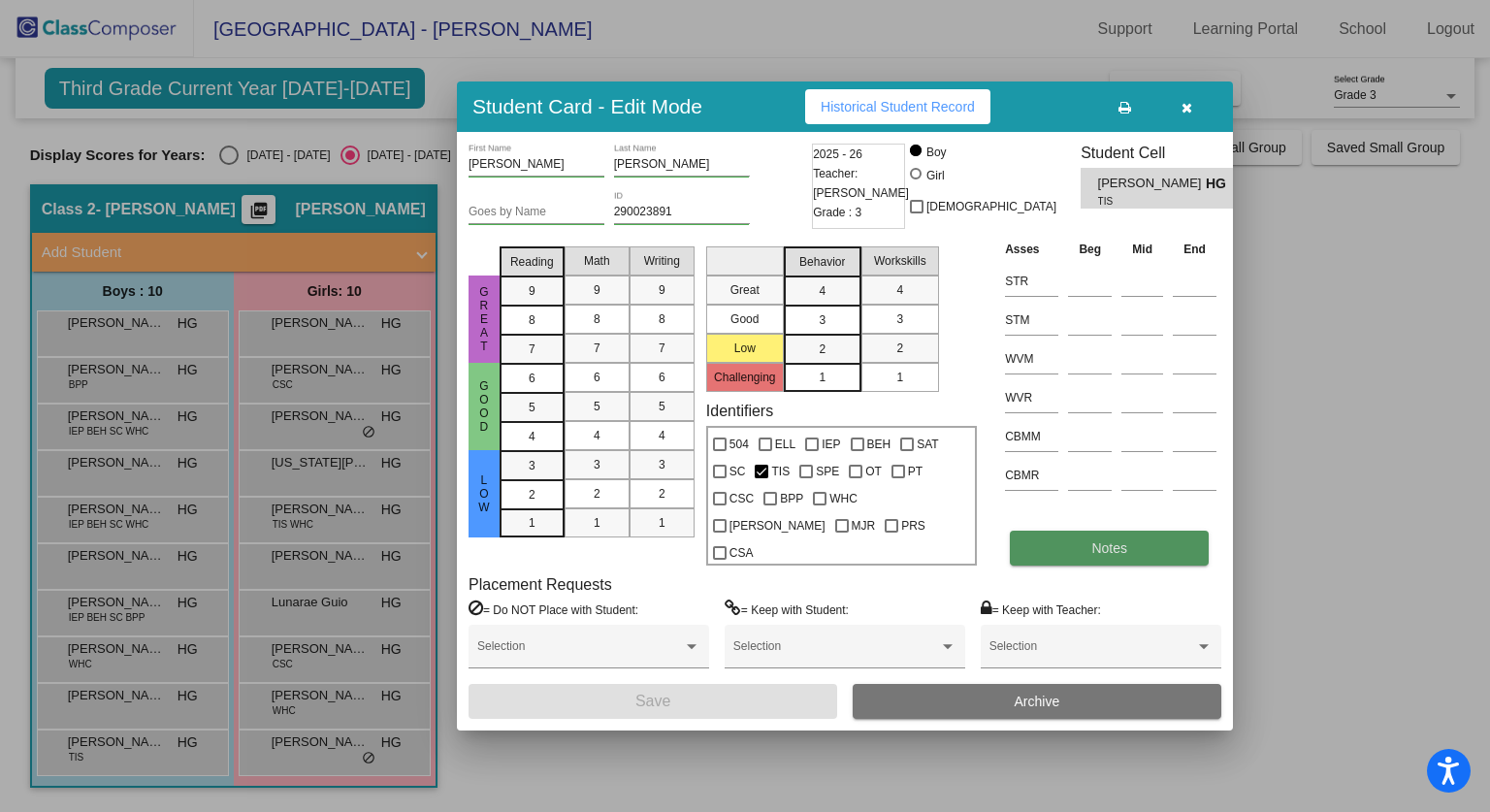
click at [1085, 531] on button "Notes" at bounding box center [1110, 548] width 199 height 34
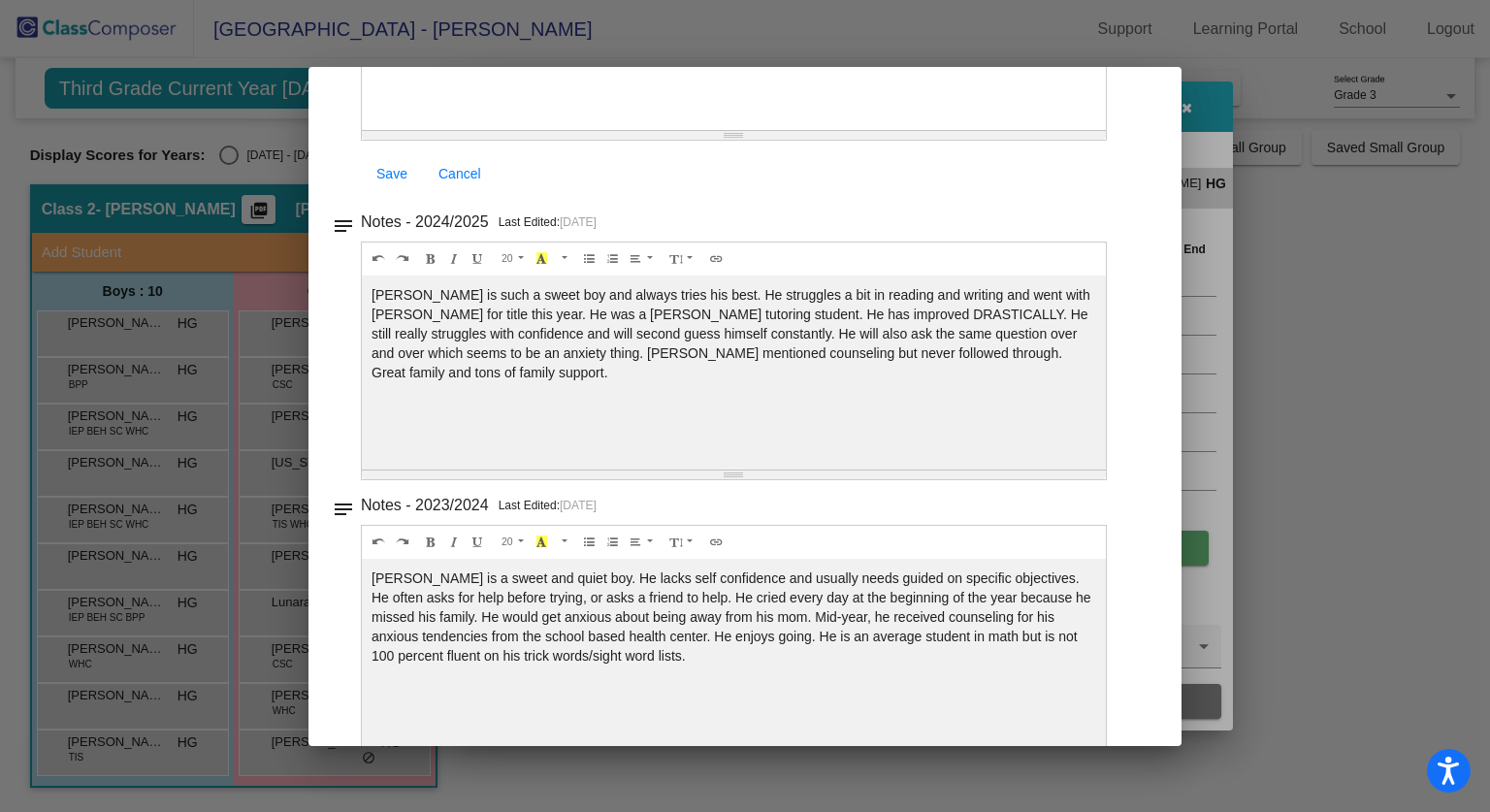
scroll to position [383, 0]
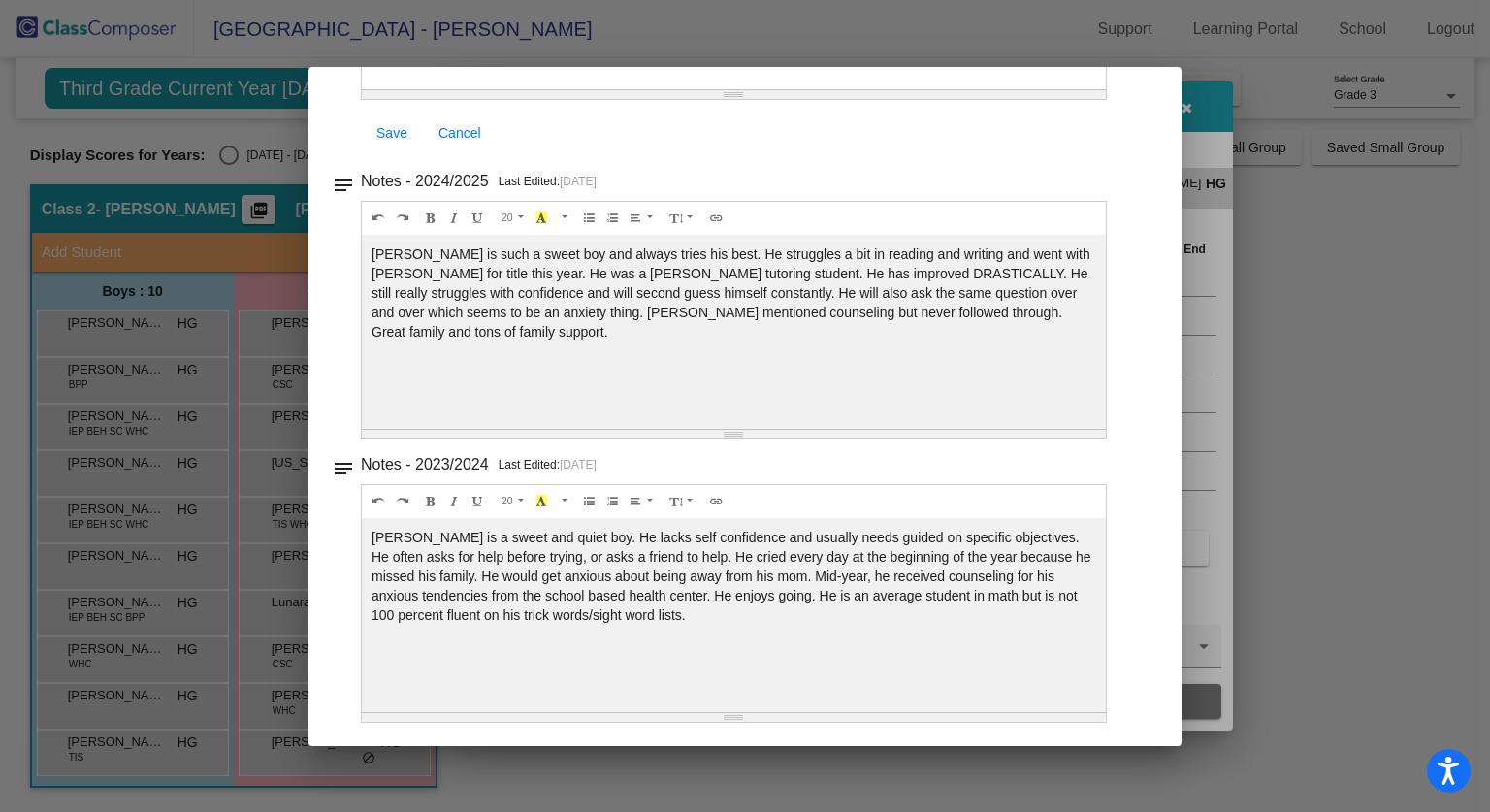
click at [1338, 203] on div at bounding box center [745, 406] width 1490 height 812
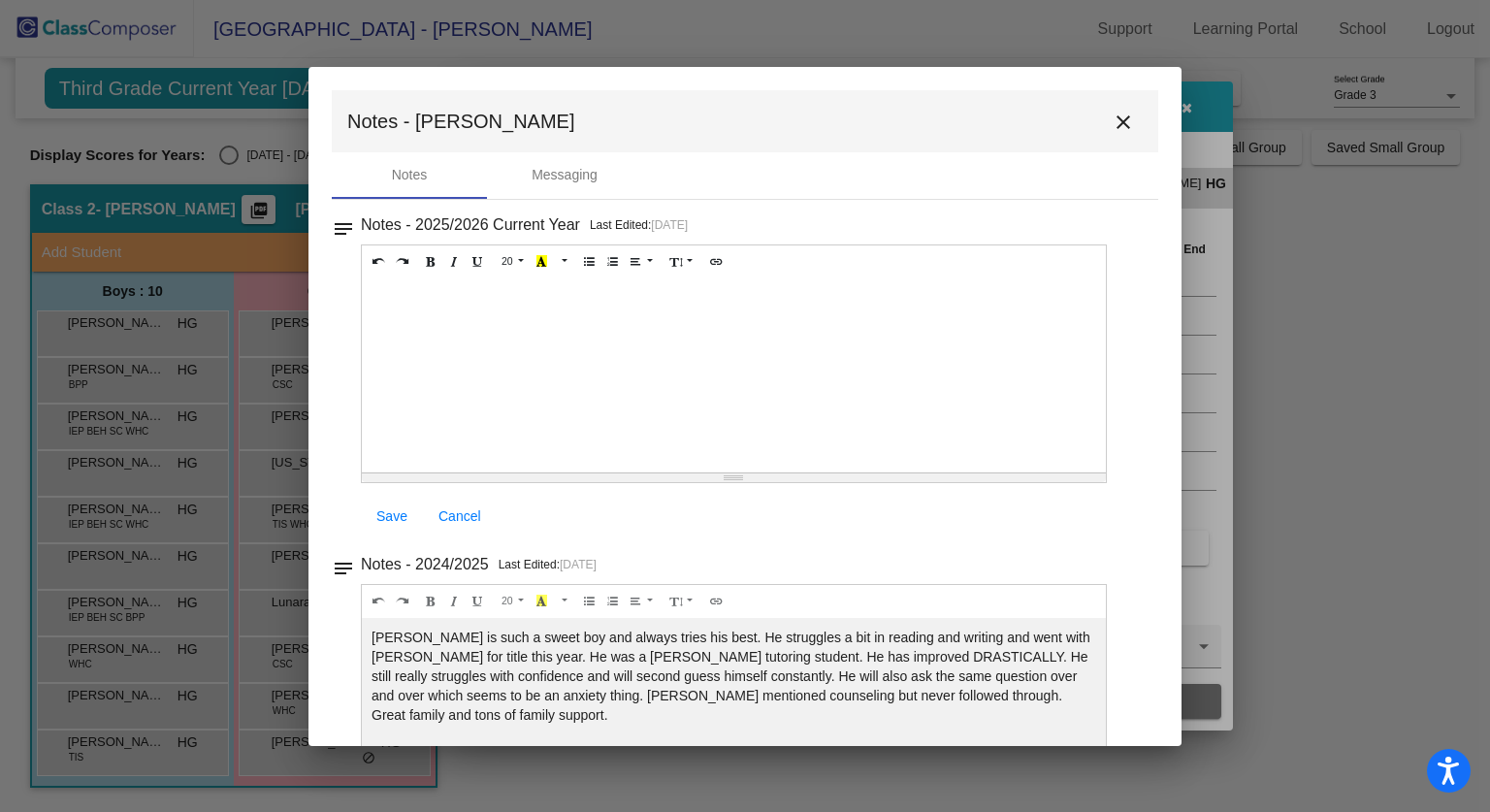
click at [1205, 125] on div at bounding box center [745, 406] width 1490 height 812
click at [1125, 119] on button "close" at bounding box center [1122, 120] width 38 height 38
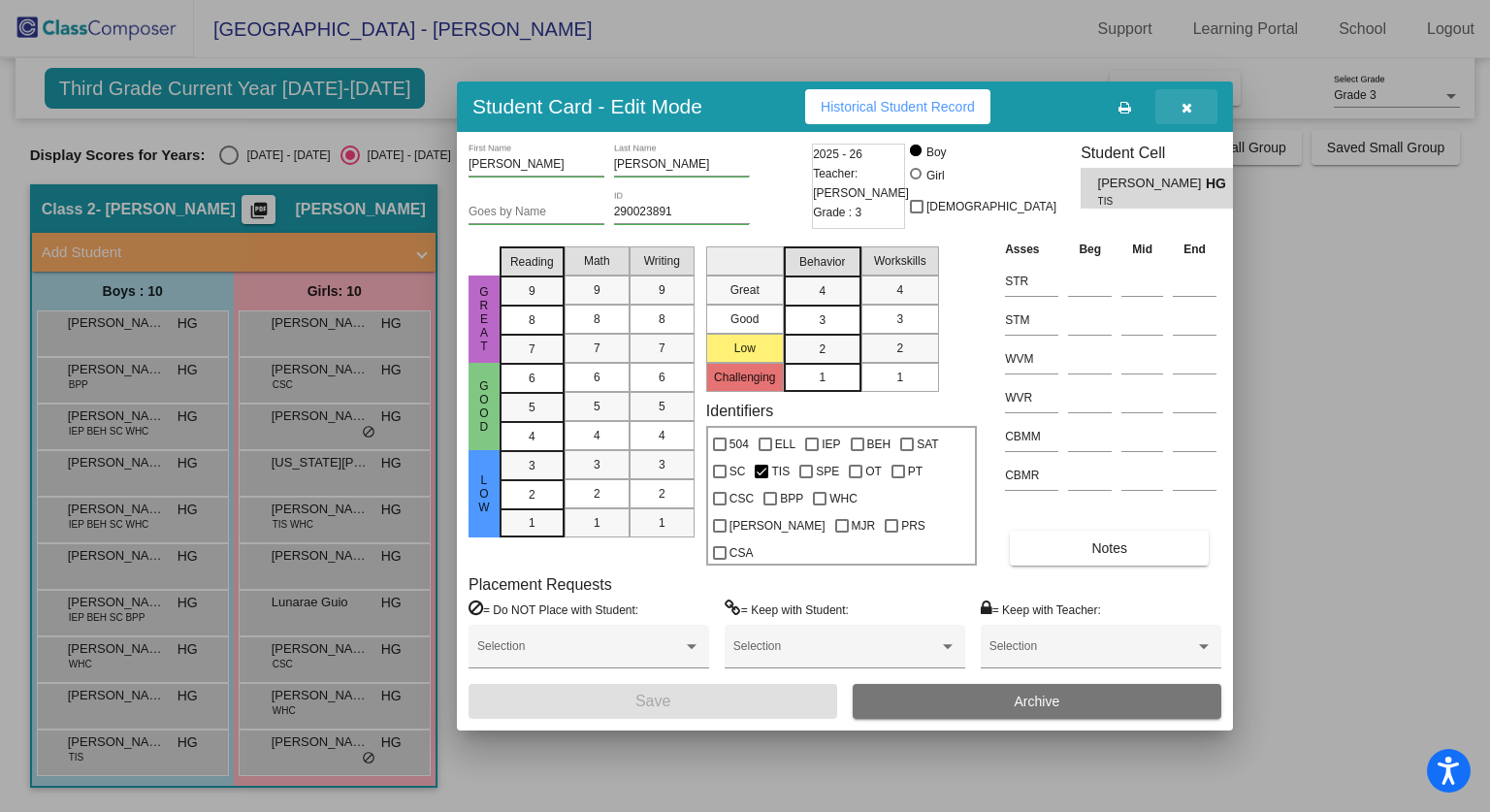
click at [1192, 124] on button "button" at bounding box center [1186, 106] width 62 height 34
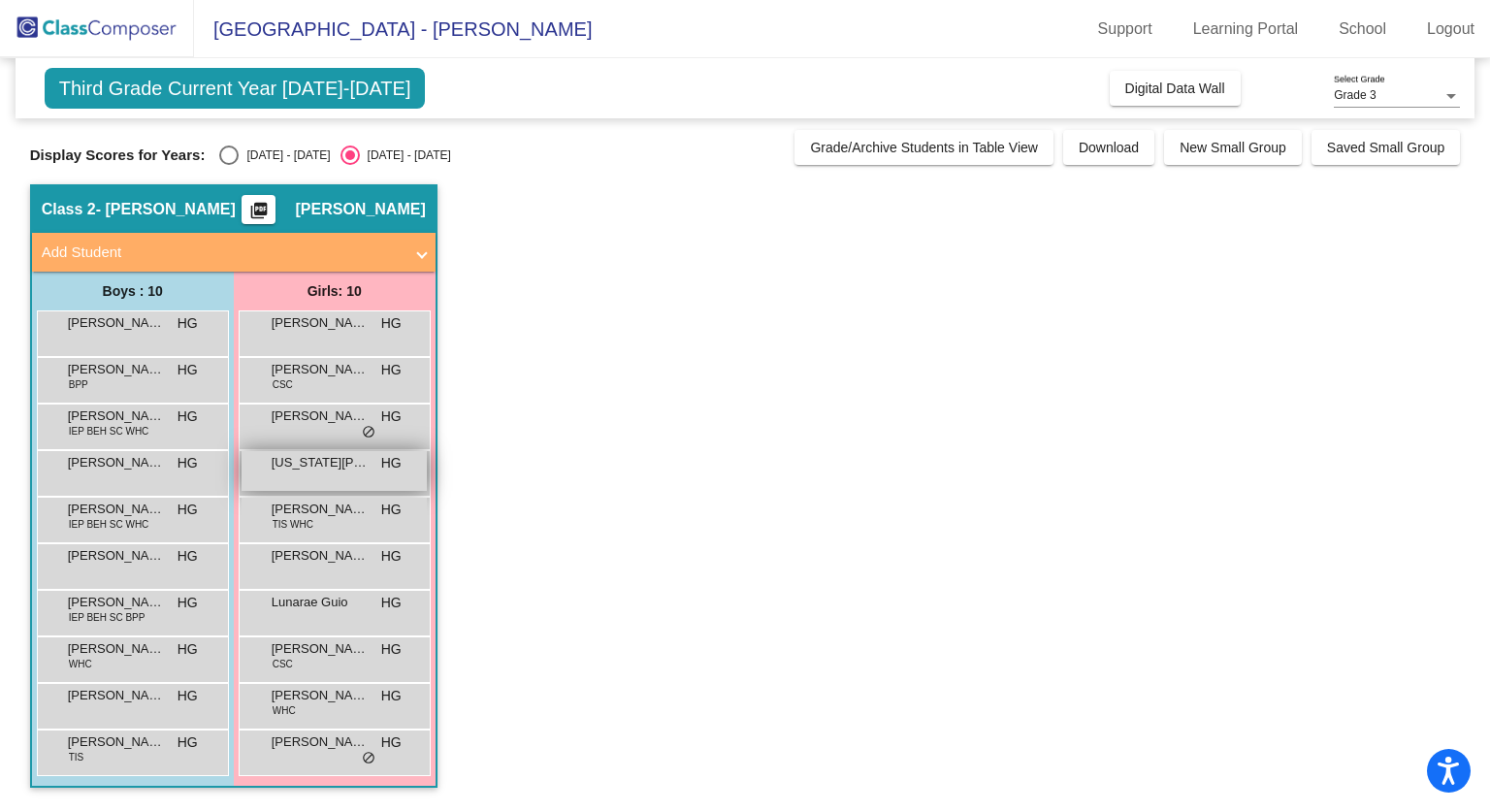
click at [346, 454] on span "[US_STATE][PERSON_NAME]" at bounding box center [320, 463] width 97 height 20
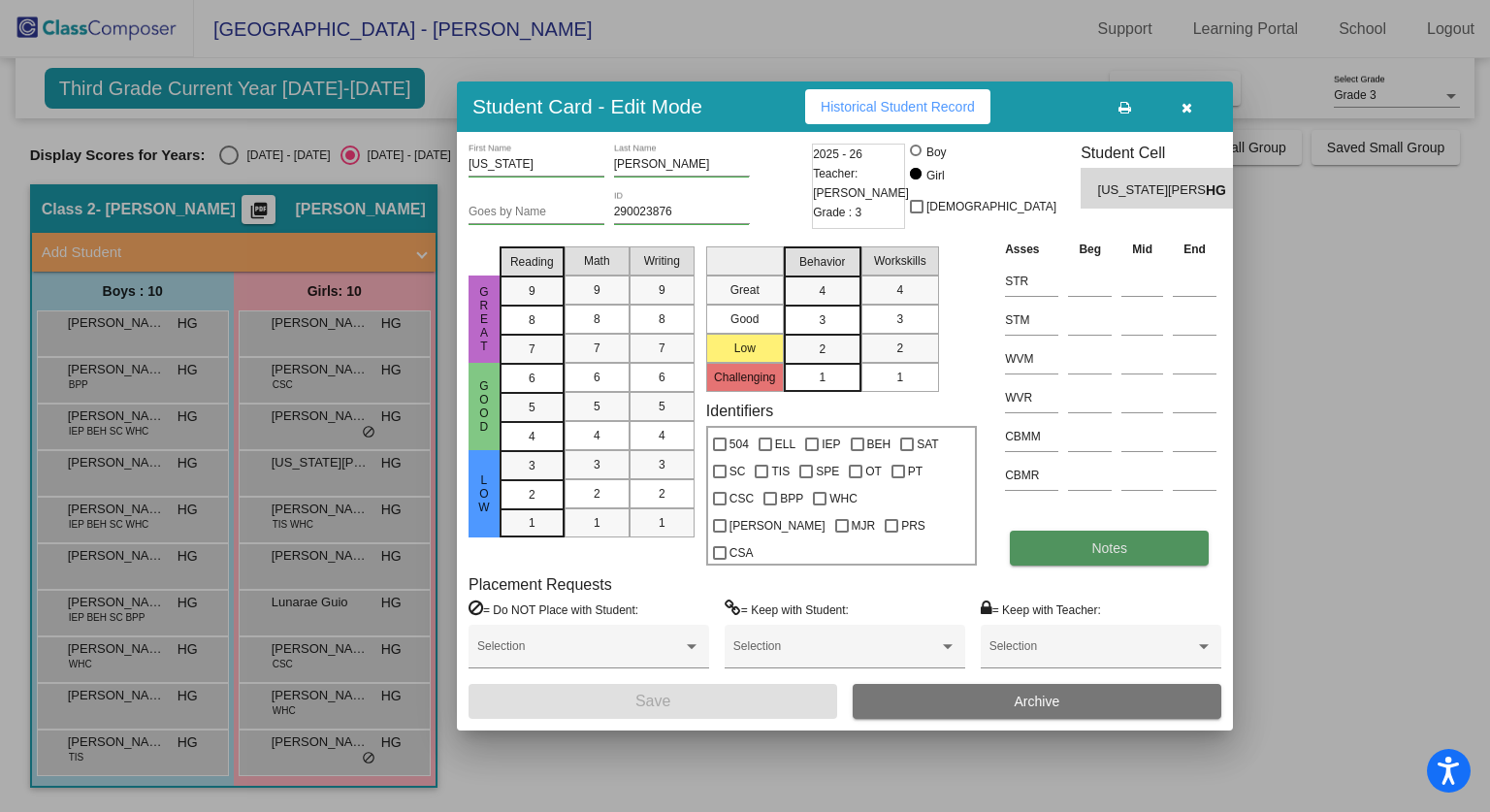
click at [1115, 540] on span "Notes" at bounding box center [1110, 548] width 35 height 16
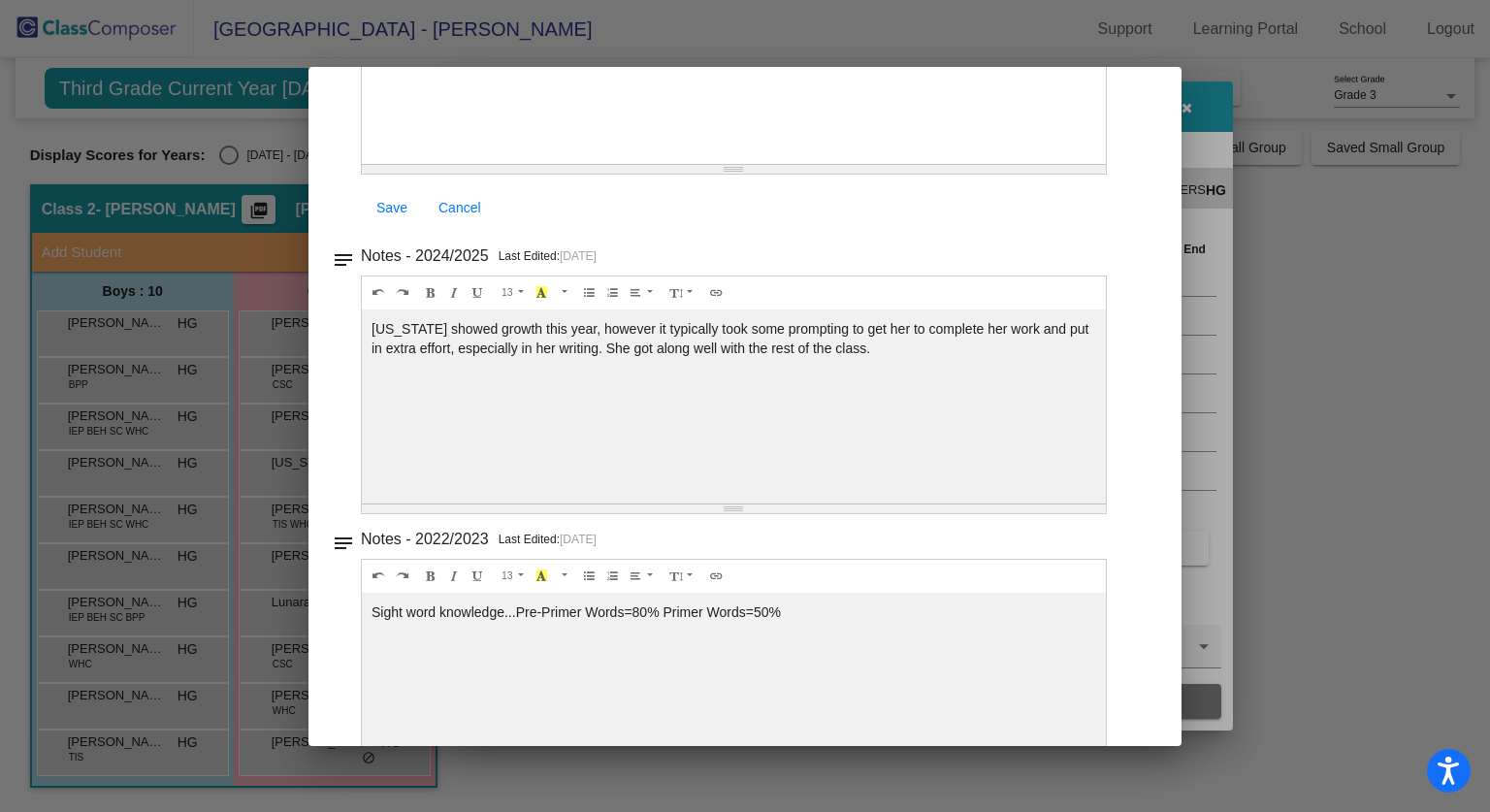
scroll to position [383, 0]
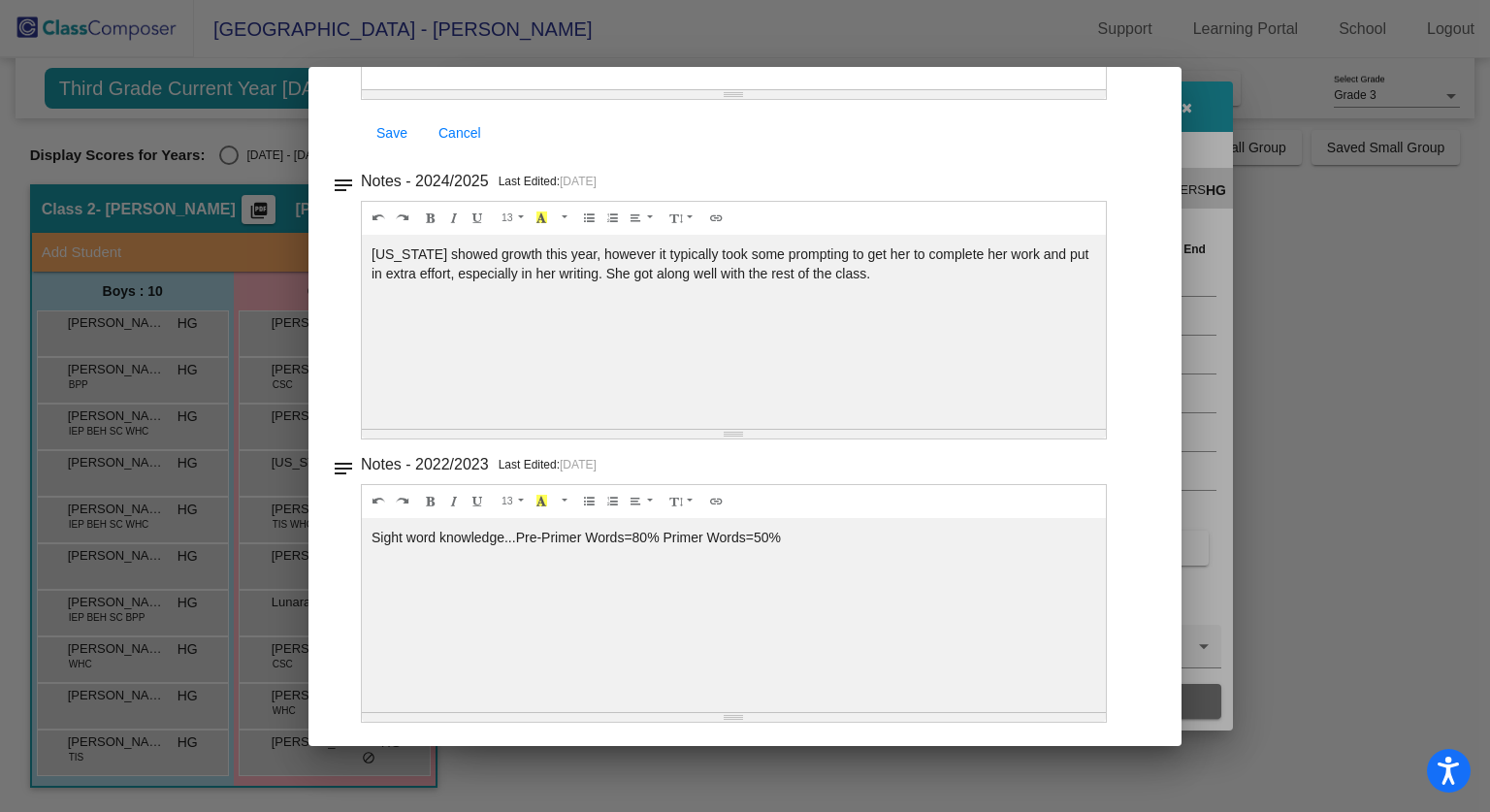
click at [1205, 110] on div at bounding box center [745, 406] width 1490 height 812
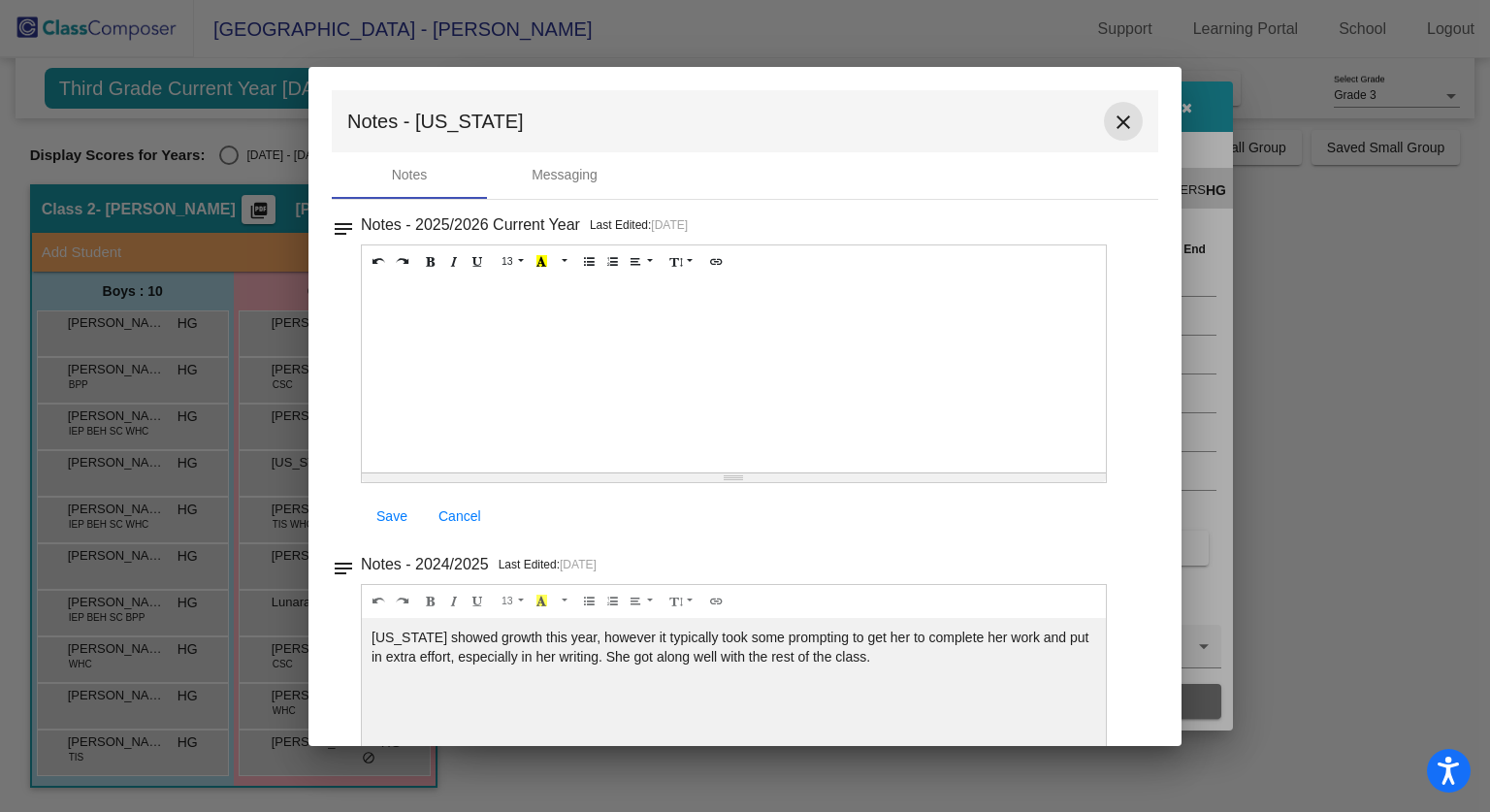
click at [1104, 123] on button "close" at bounding box center [1122, 120] width 38 height 38
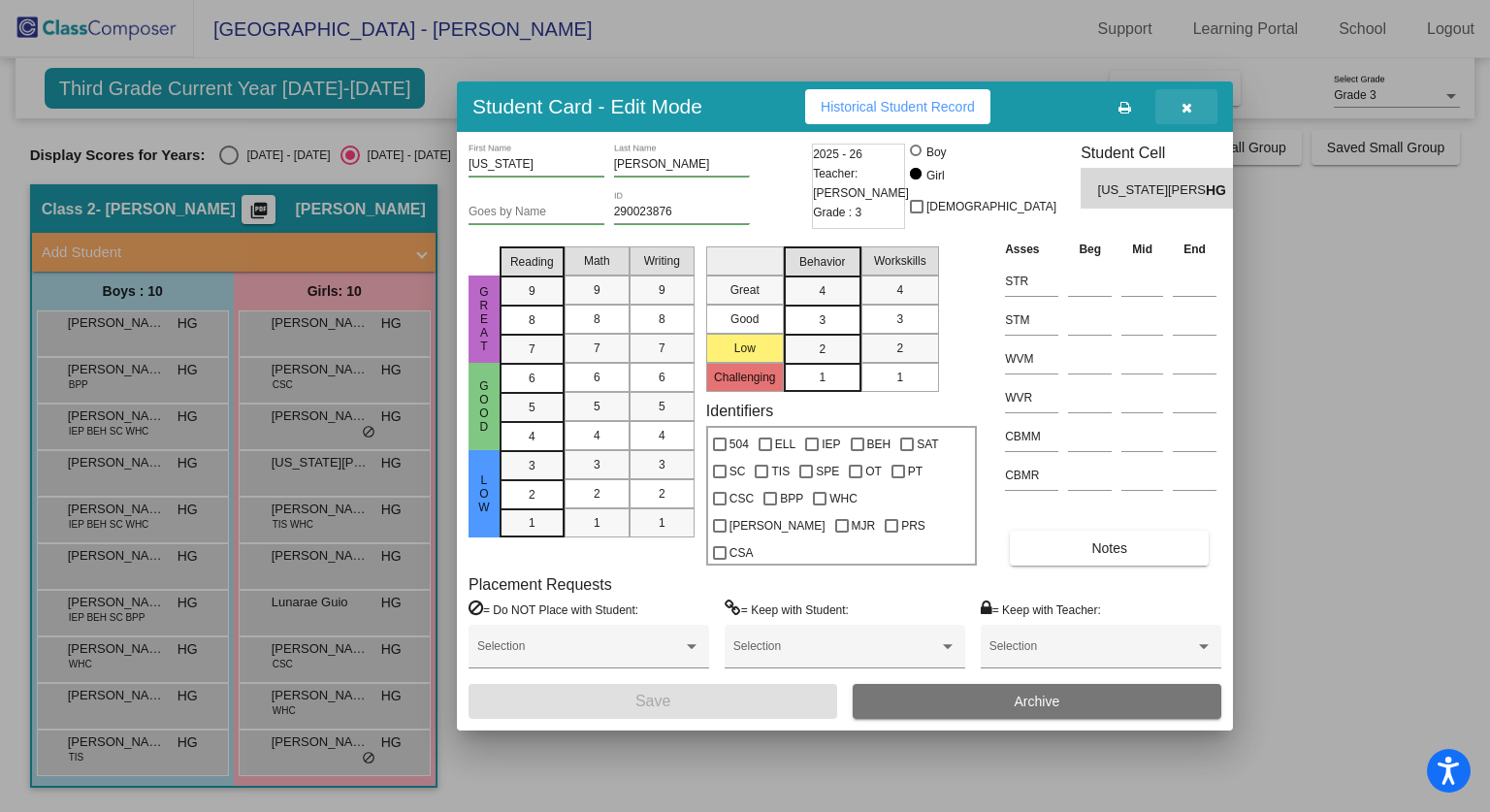
click at [1174, 124] on button "button" at bounding box center [1186, 106] width 62 height 34
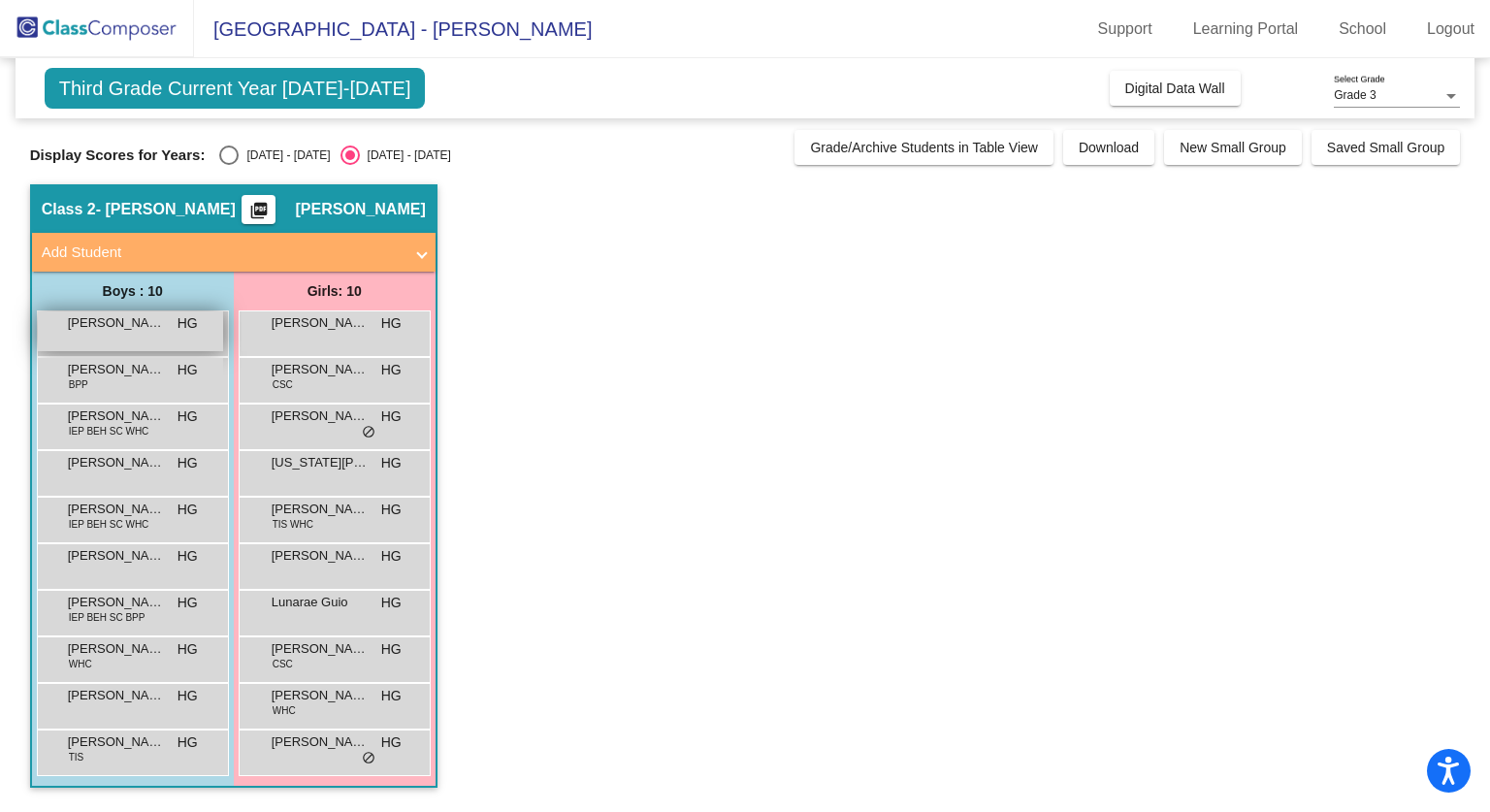
click at [149, 315] on span "[PERSON_NAME]" at bounding box center [116, 323] width 97 height 20
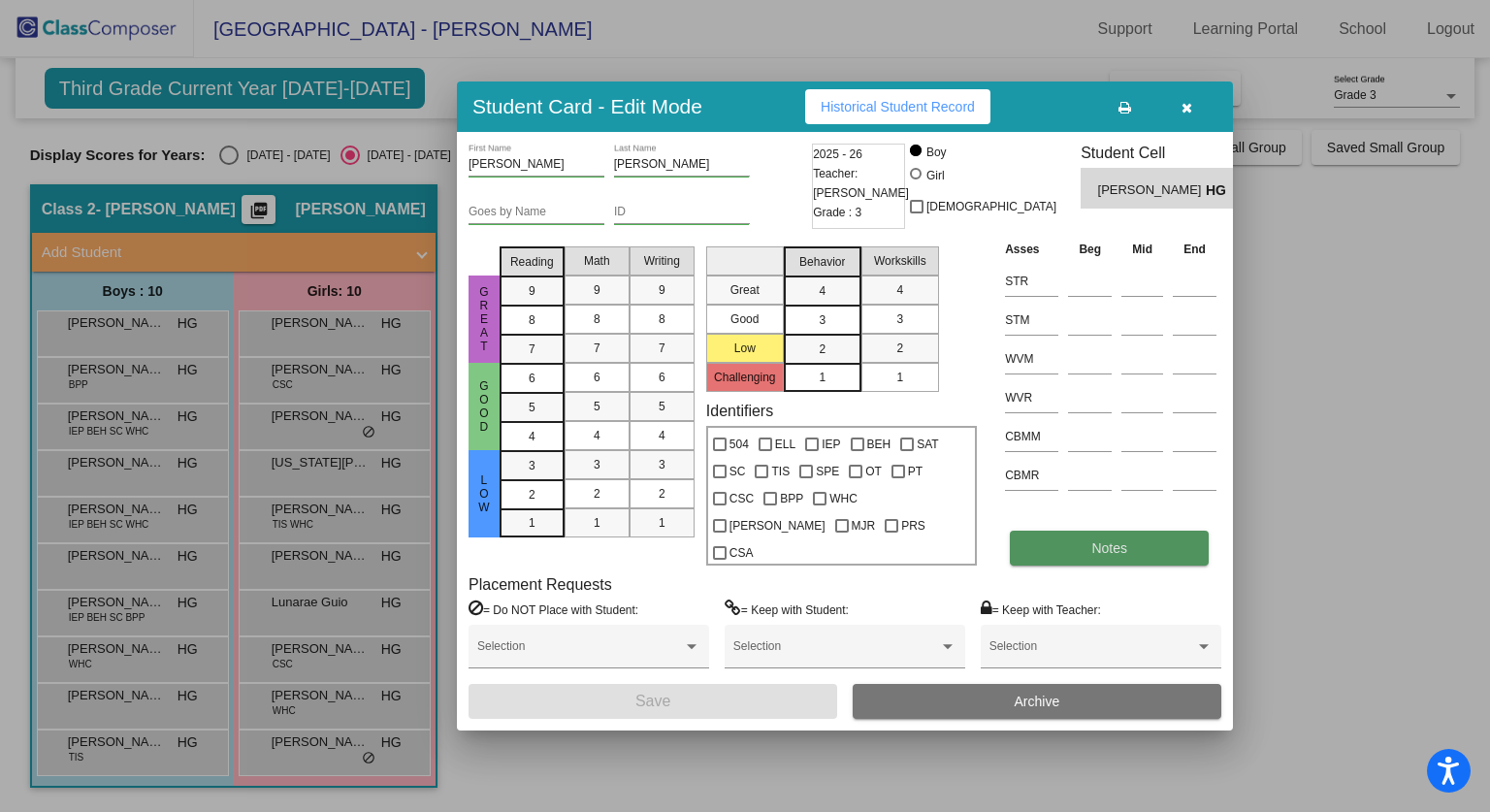
click at [1144, 531] on button "Notes" at bounding box center [1110, 548] width 199 height 34
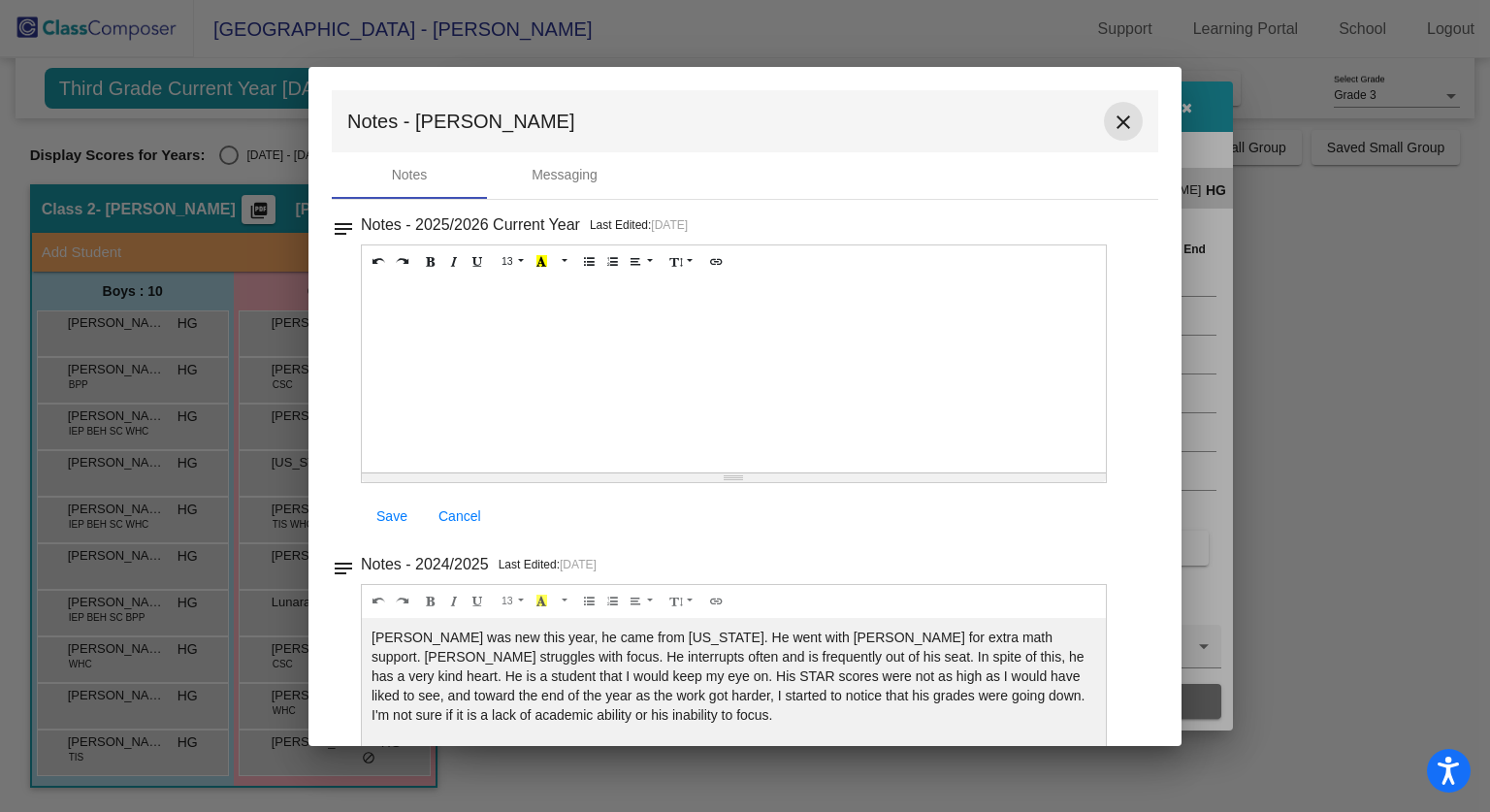
click at [1123, 118] on mat-icon "close" at bounding box center [1123, 122] width 24 height 24
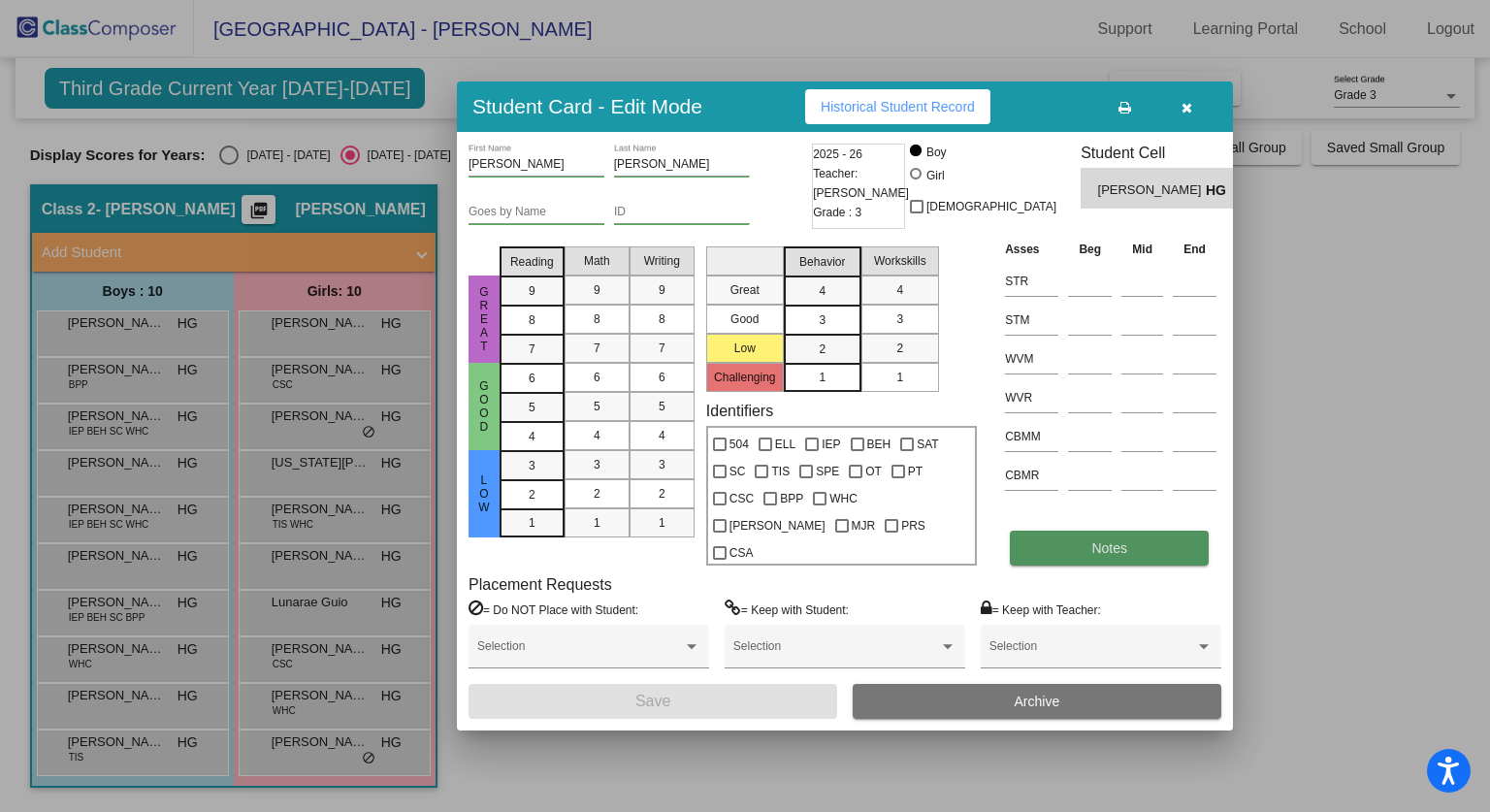
click at [1134, 531] on button "Notes" at bounding box center [1110, 548] width 199 height 34
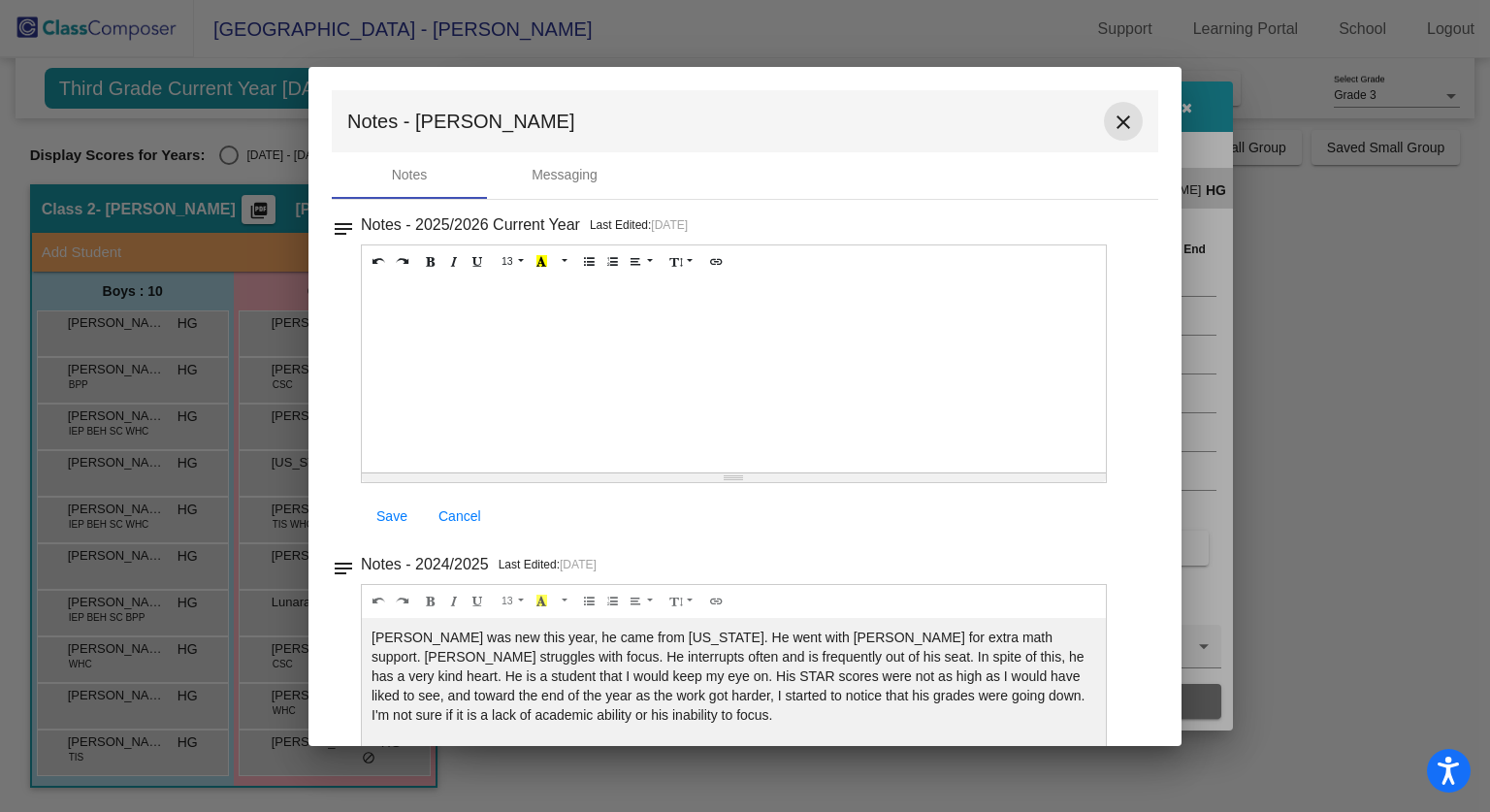
click at [1126, 111] on button "close" at bounding box center [1122, 120] width 38 height 38
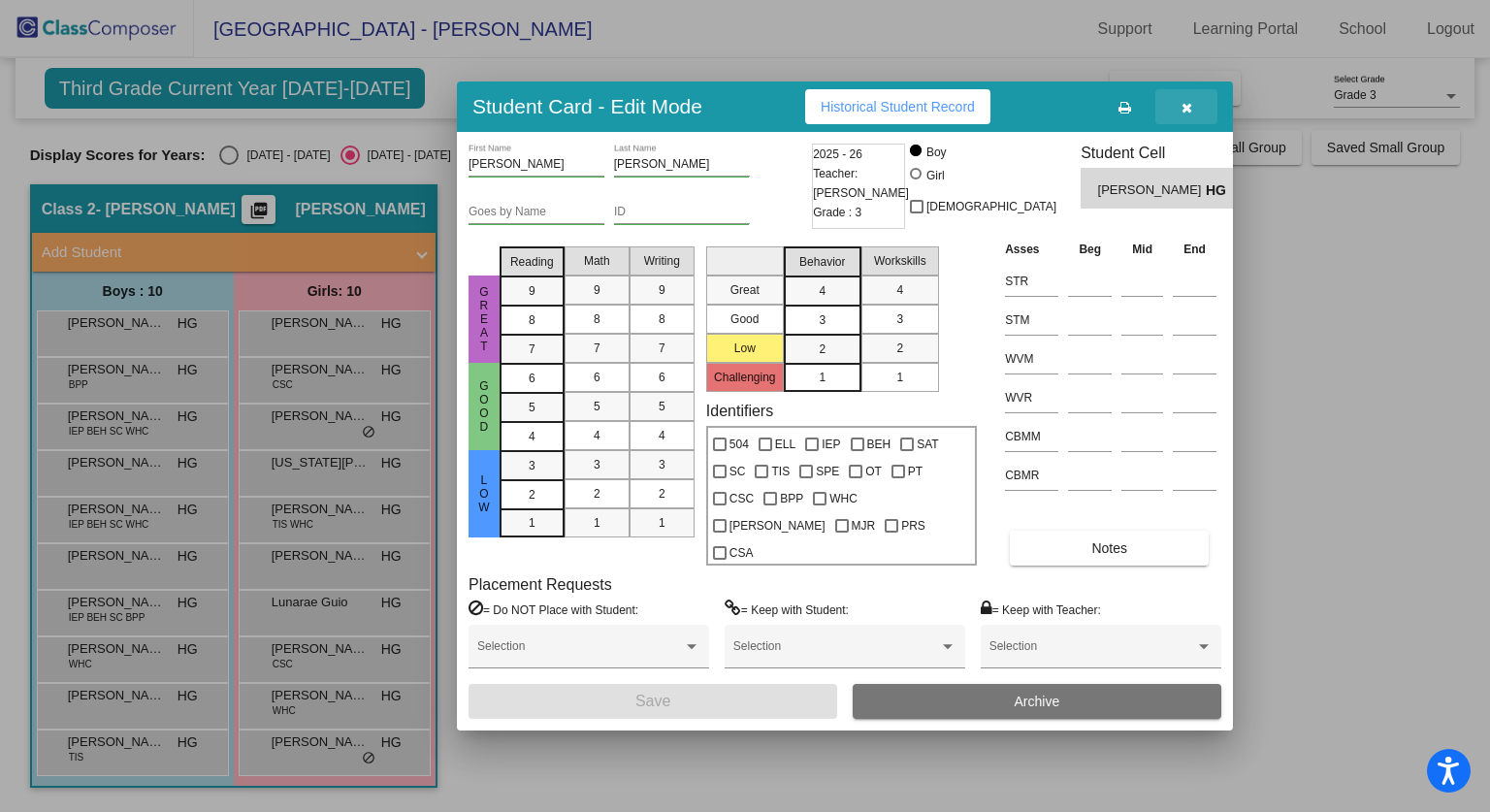
click at [1189, 114] on icon "button" at bounding box center [1186, 107] width 11 height 14
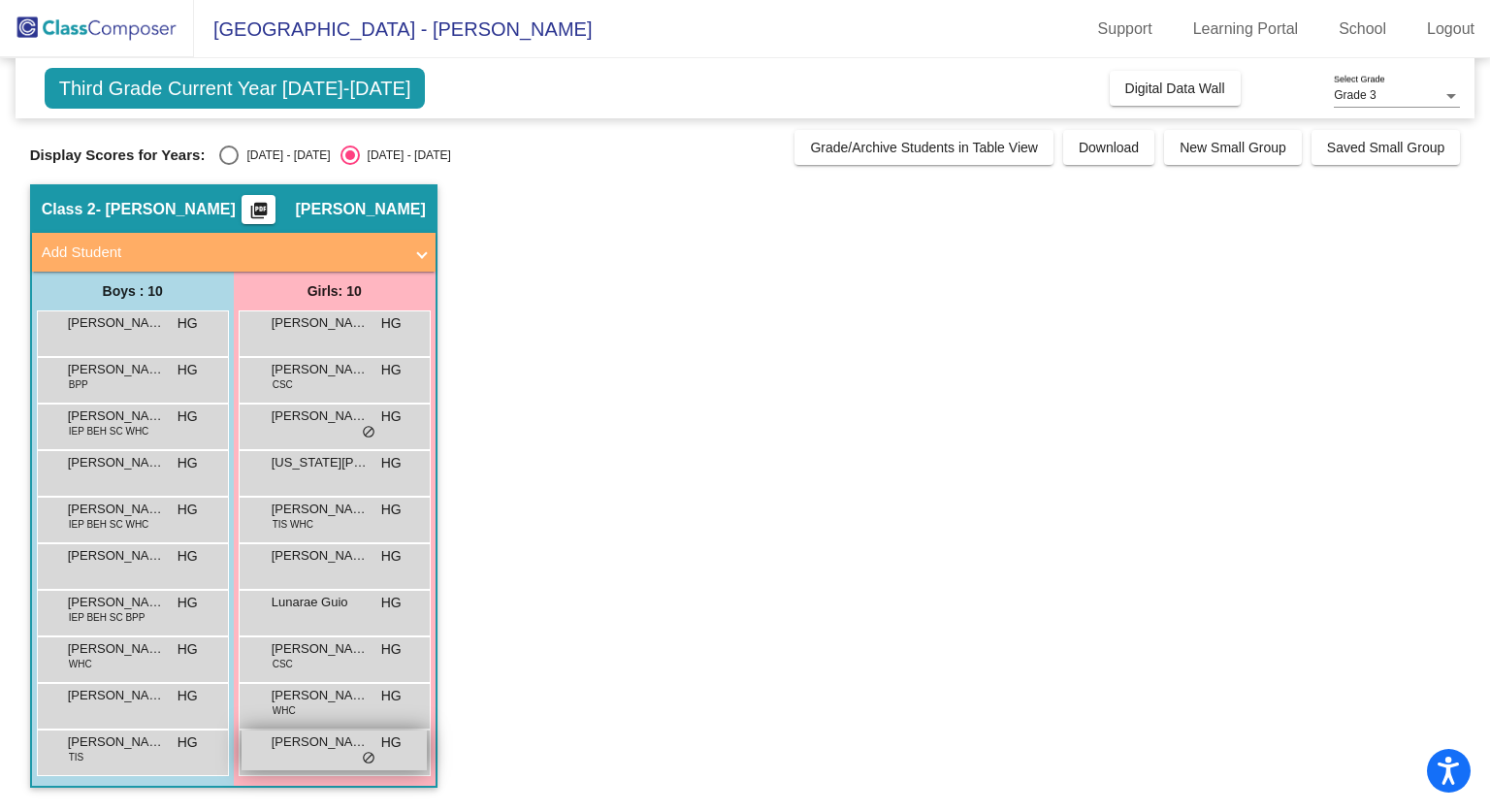
click at [336, 761] on div "[PERSON_NAME] HG lock do_not_disturb_alt" at bounding box center [334, 750] width 185 height 39
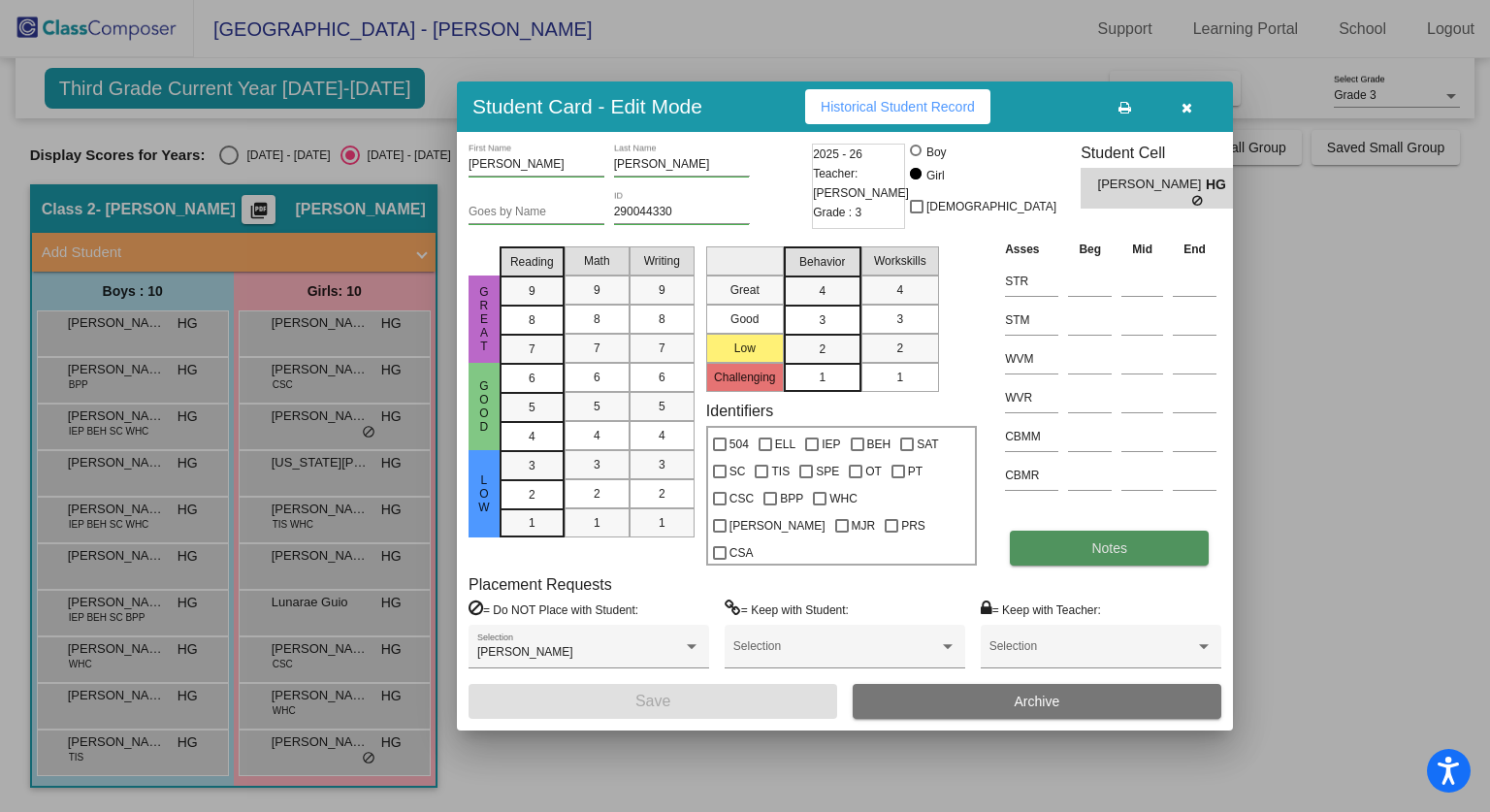
click at [1098, 540] on span "Notes" at bounding box center [1110, 548] width 35 height 16
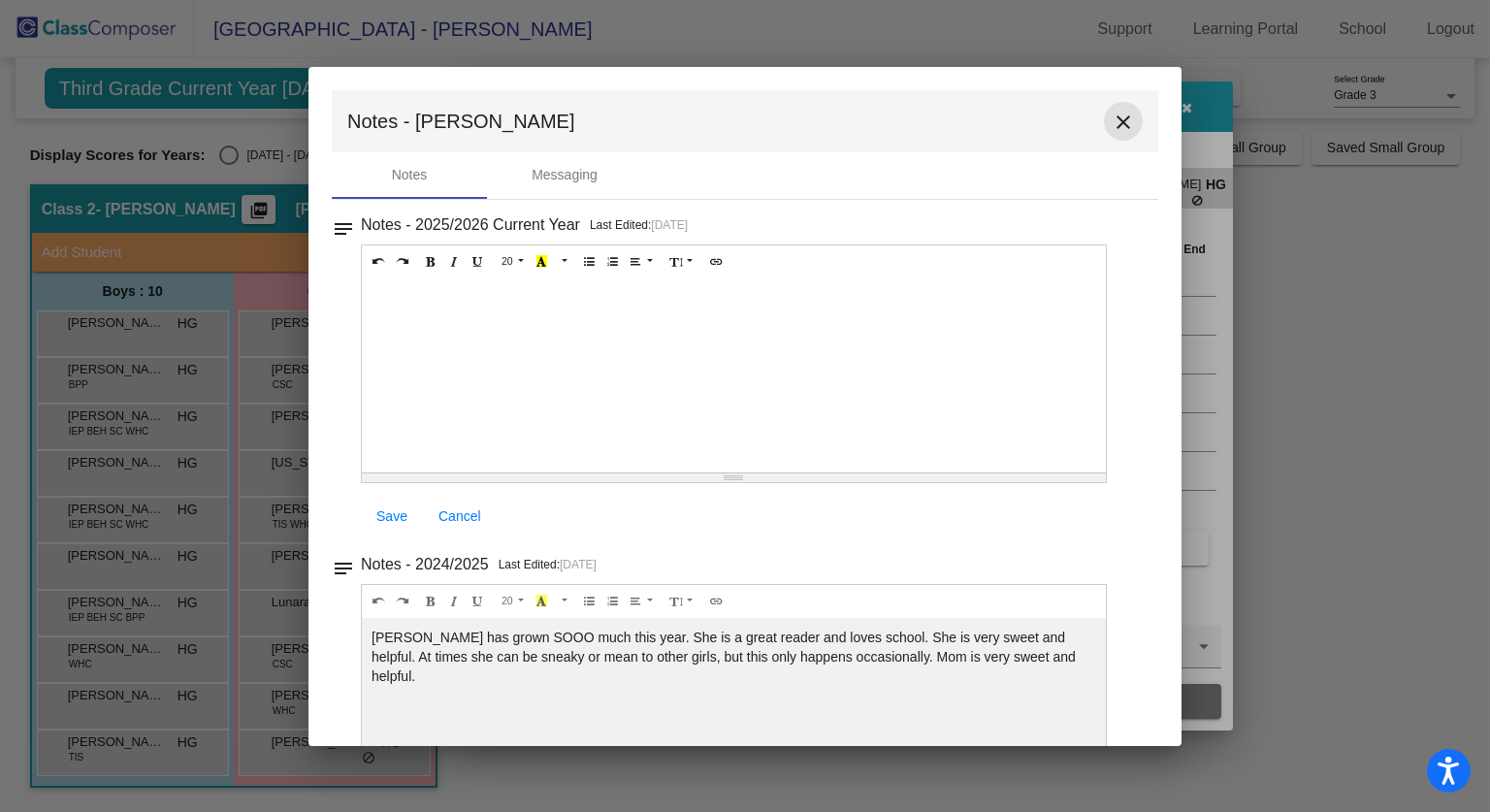
click at [1116, 119] on mat-icon "close" at bounding box center [1123, 122] width 24 height 24
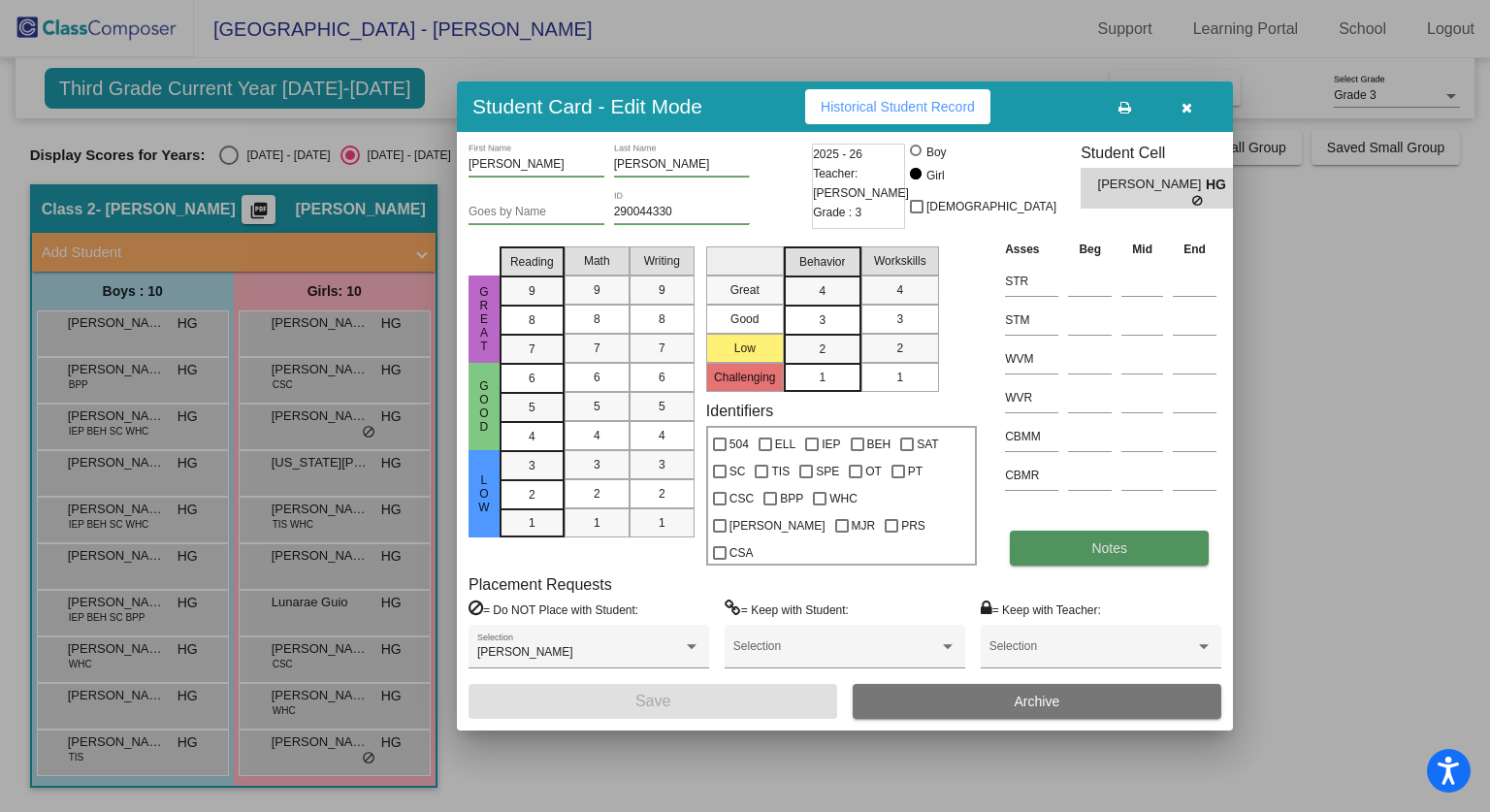
click at [1149, 541] on button "Notes" at bounding box center [1110, 548] width 199 height 34
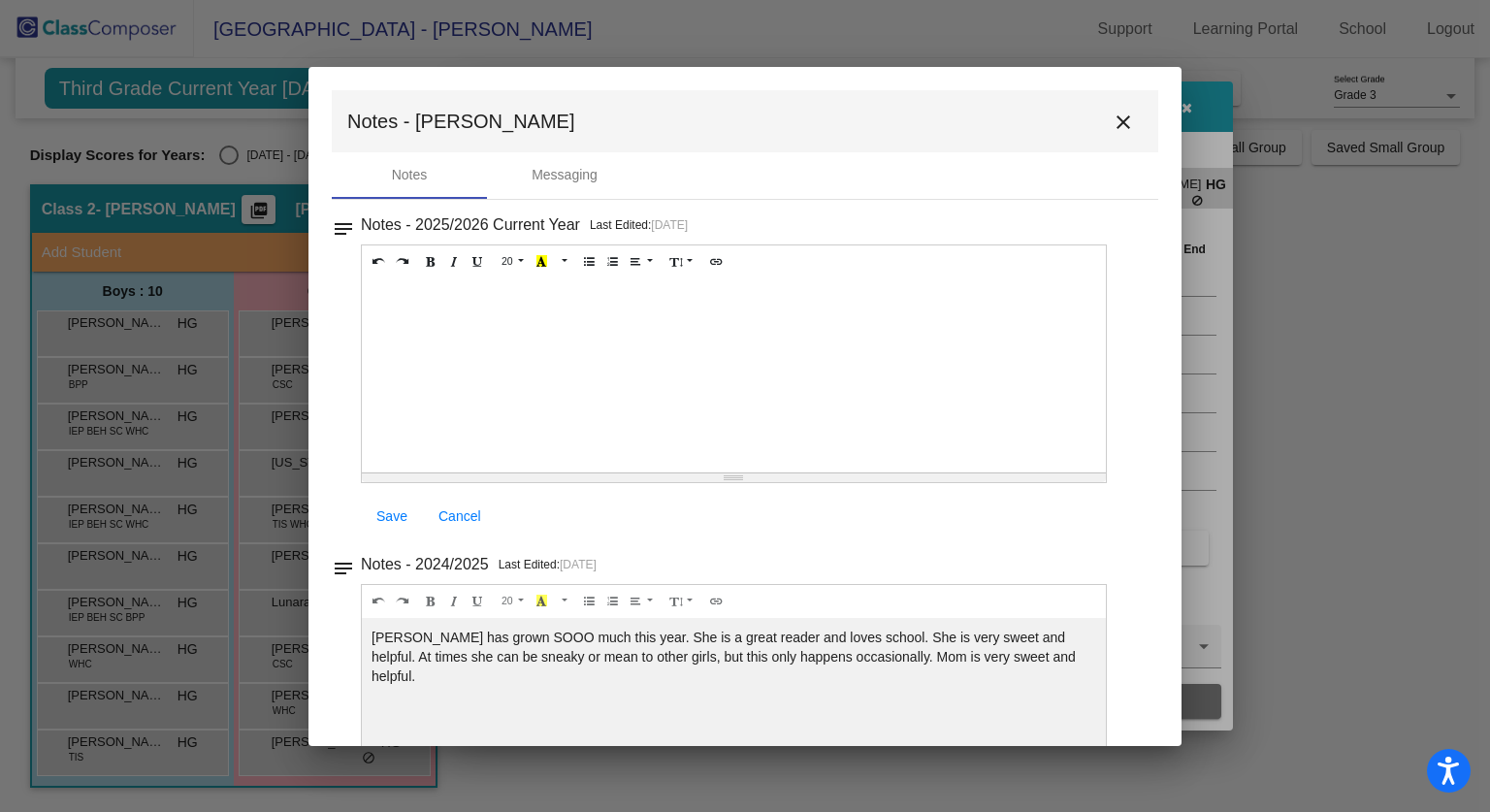
click at [1094, 132] on mat-toolbar "Notes - [PERSON_NAME] close" at bounding box center [745, 121] width 827 height 62
click at [1104, 132] on button "close" at bounding box center [1122, 120] width 38 height 38
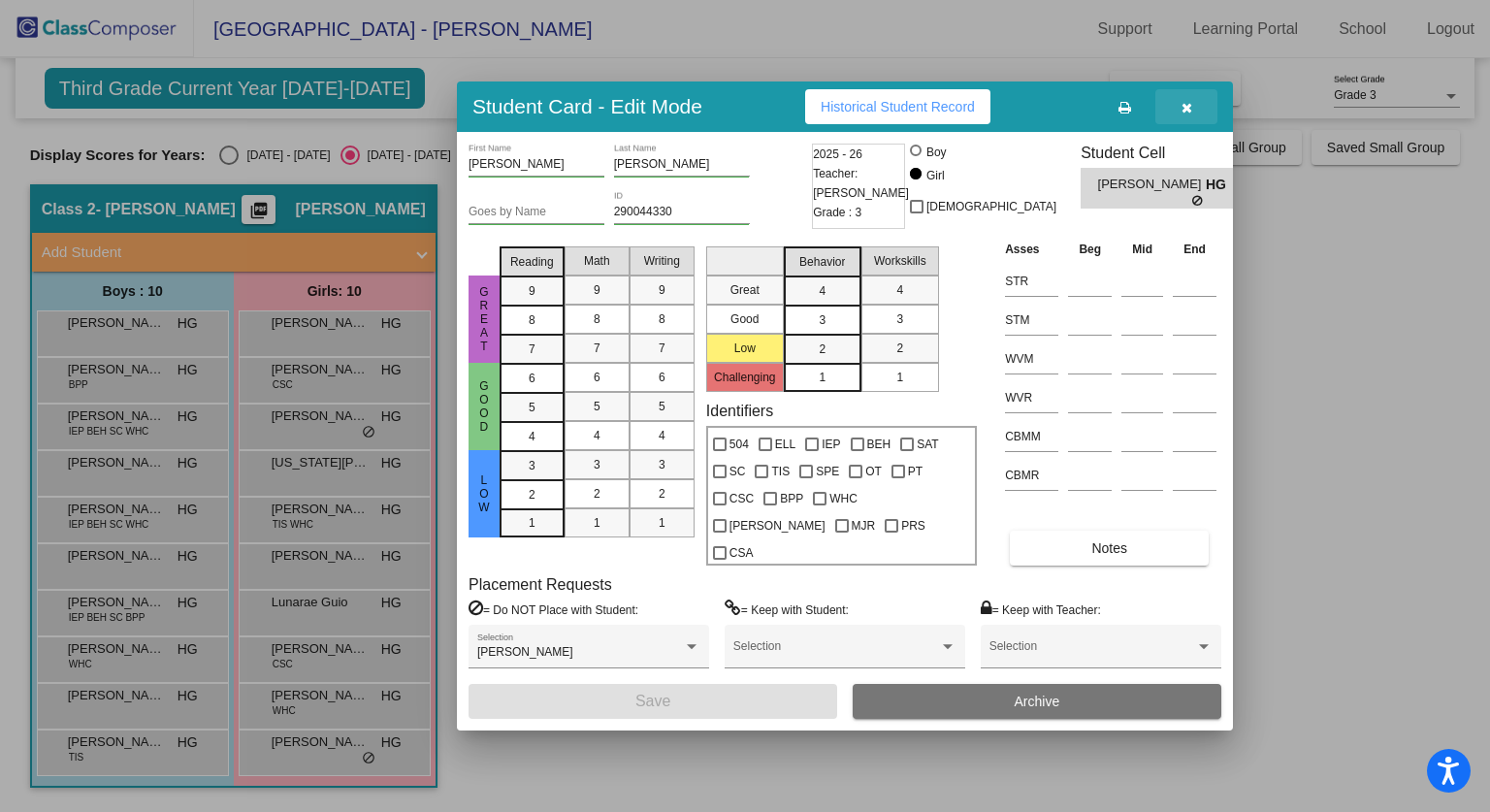
click at [1202, 112] on button "button" at bounding box center [1186, 106] width 62 height 34
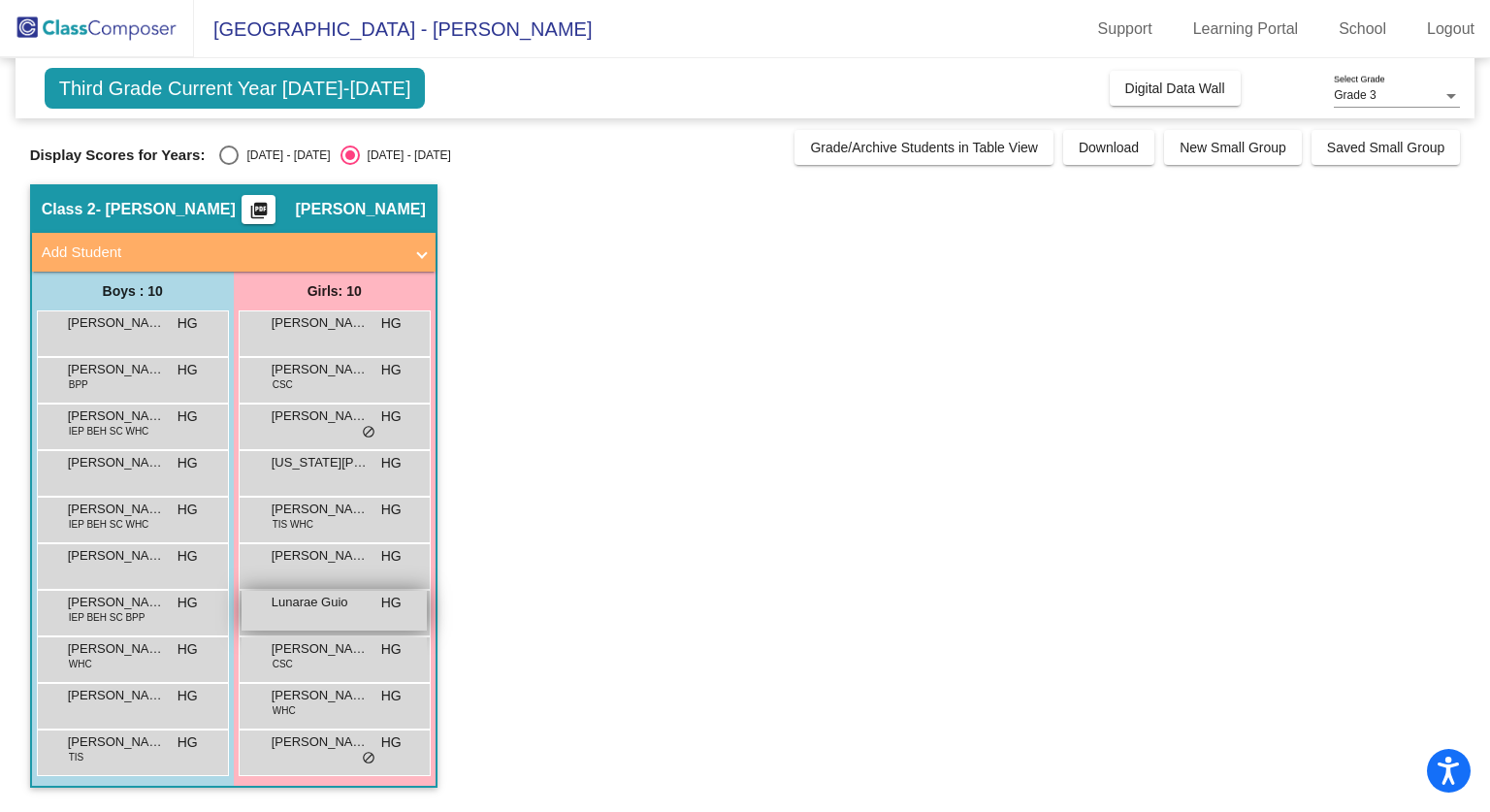
click at [344, 603] on span "Lunarae Guio" at bounding box center [320, 603] width 97 height 20
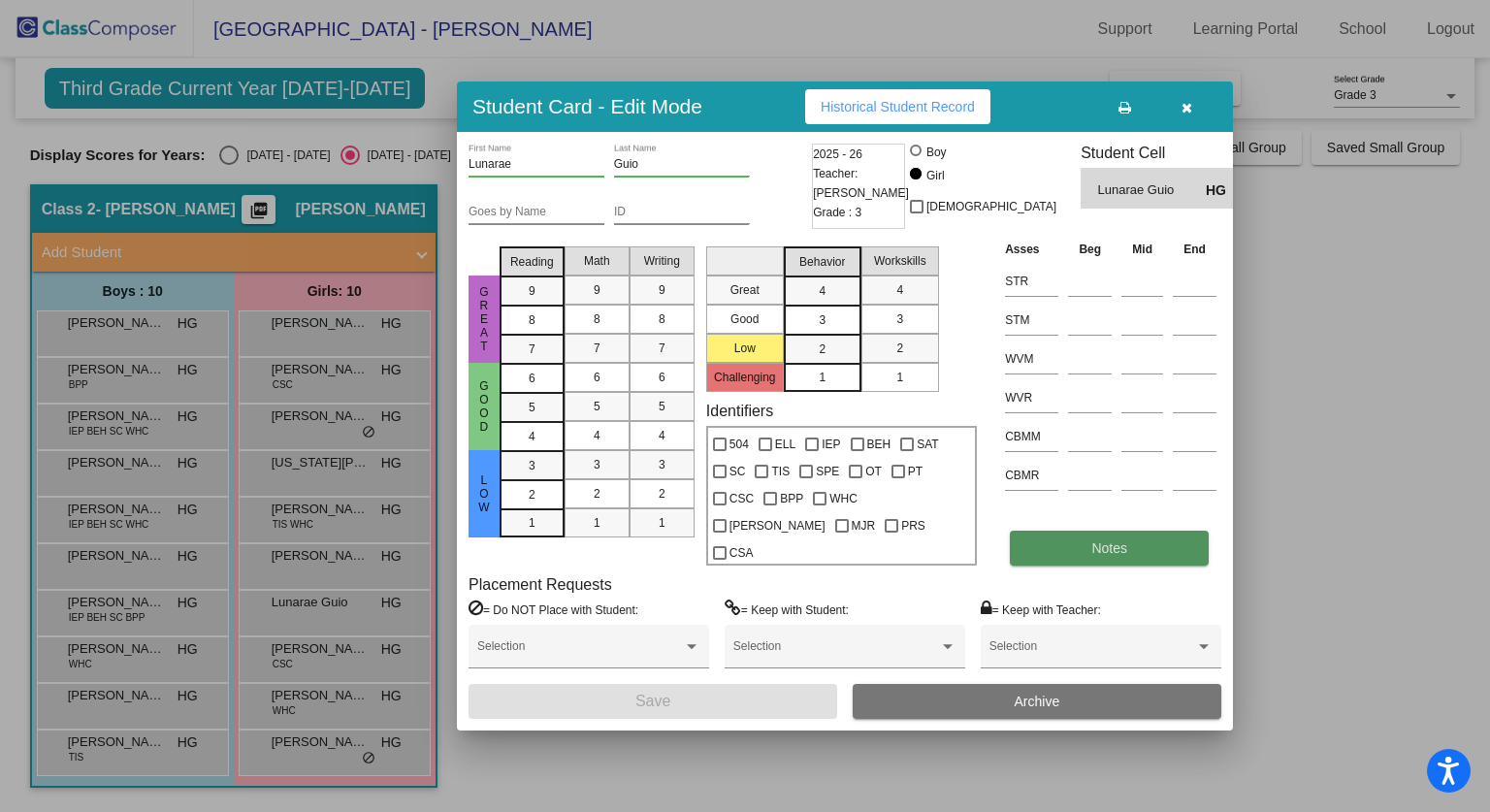
click at [1078, 531] on button "Notes" at bounding box center [1110, 548] width 199 height 34
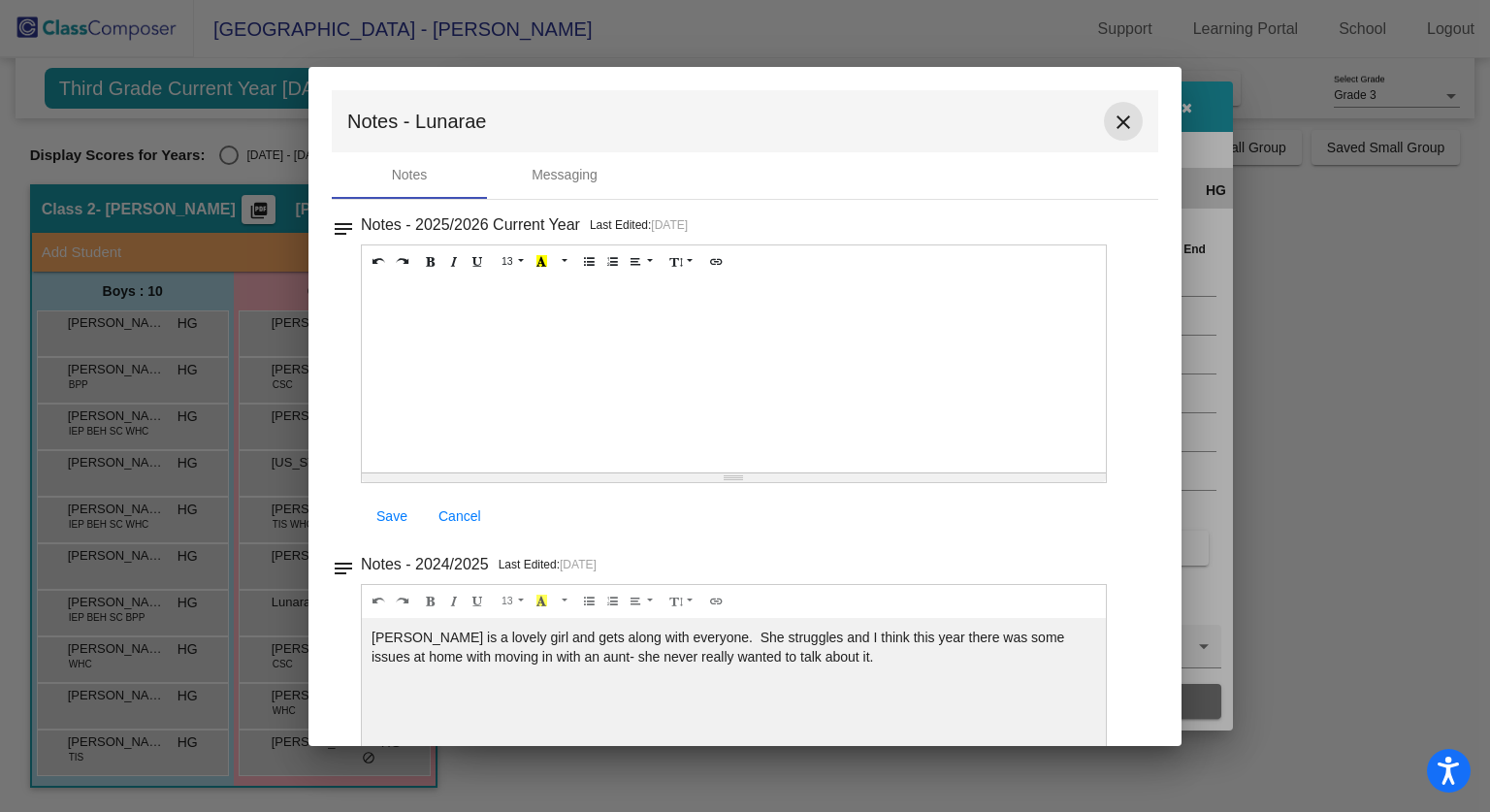
click at [1126, 120] on button "close" at bounding box center [1122, 120] width 38 height 38
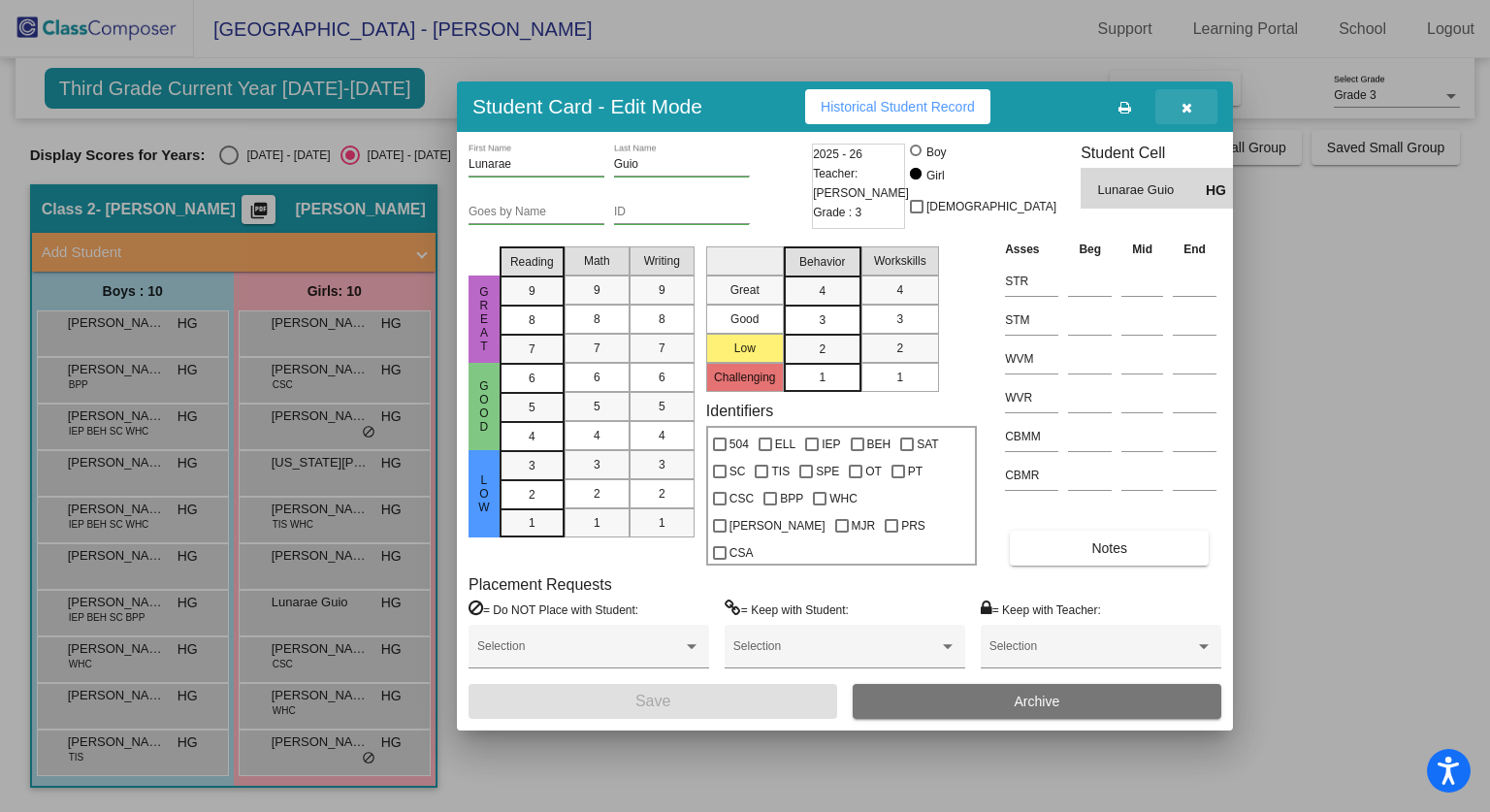
click at [1168, 121] on button "button" at bounding box center [1186, 106] width 62 height 34
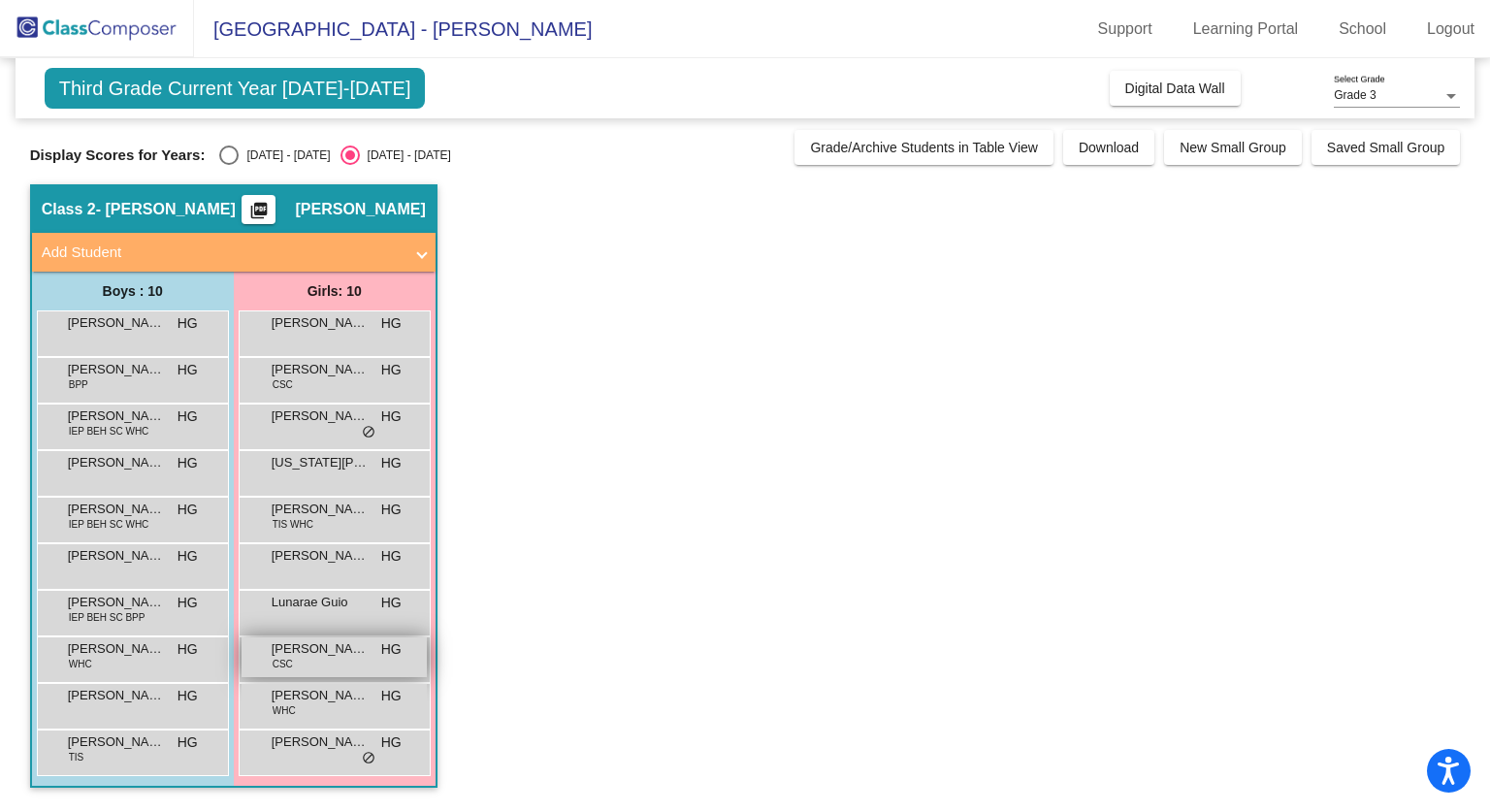
click at [340, 662] on div "[PERSON_NAME] [PERSON_NAME] CSC HG lock do_not_disturb_alt" at bounding box center [334, 657] width 185 height 39
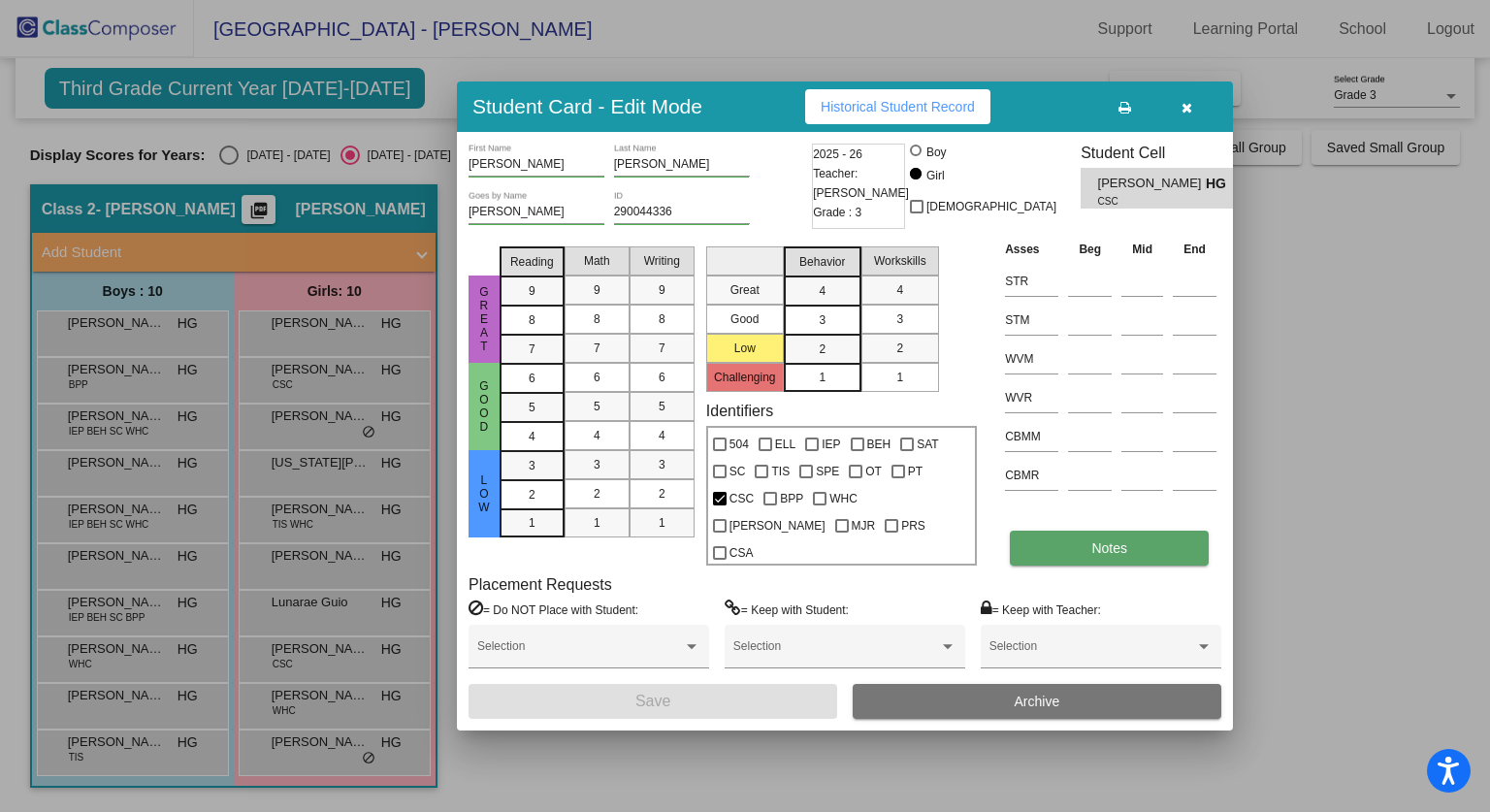
click at [1092, 531] on button "Notes" at bounding box center [1110, 548] width 199 height 34
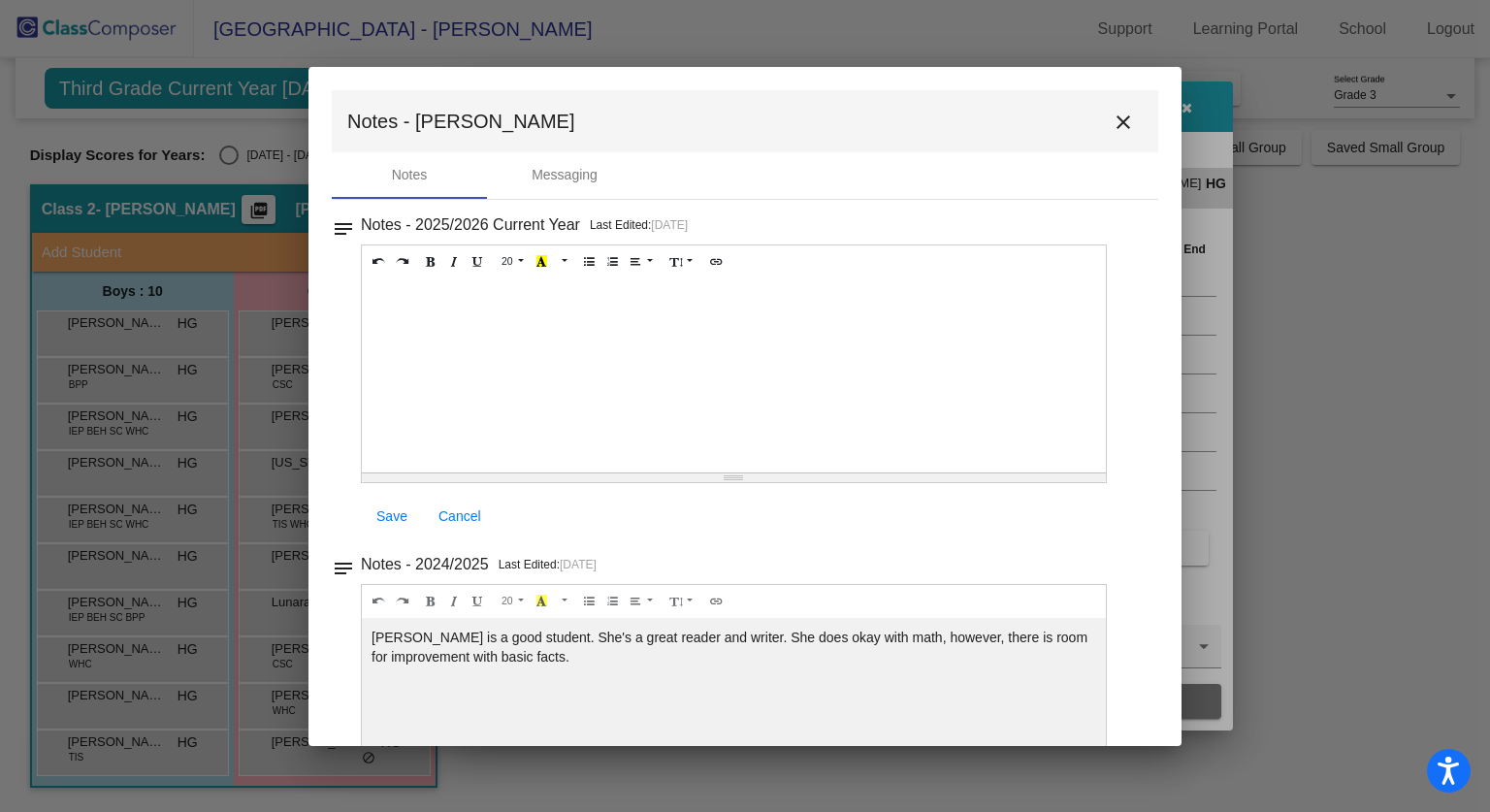
click at [1096, 141] on mat-toolbar "Notes - [PERSON_NAME] close" at bounding box center [745, 121] width 827 height 62
click at [1122, 131] on mat-icon "close" at bounding box center [1123, 122] width 24 height 24
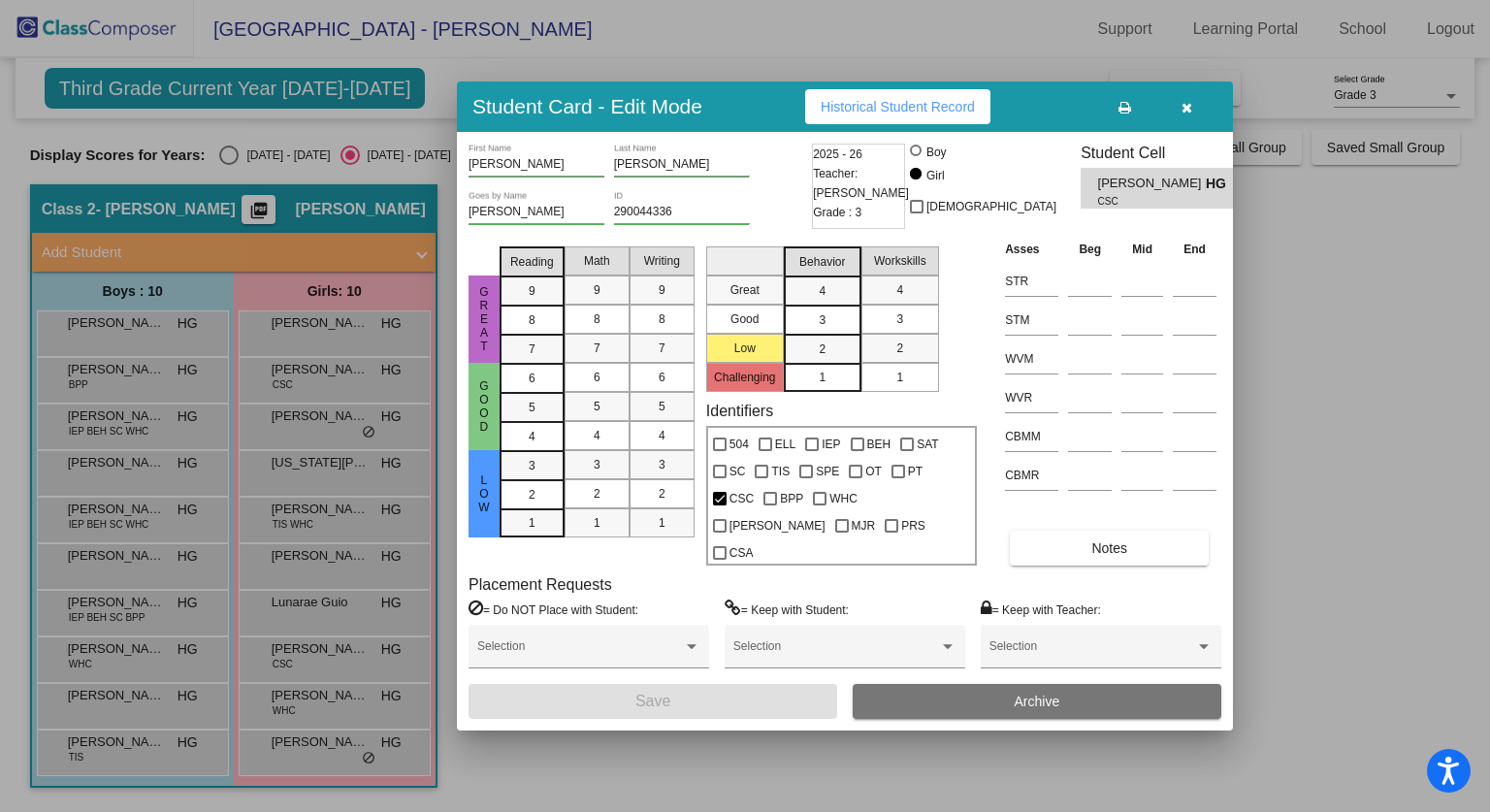
click at [1182, 124] on button "button" at bounding box center [1186, 106] width 62 height 34
